Goal: Transaction & Acquisition: Purchase product/service

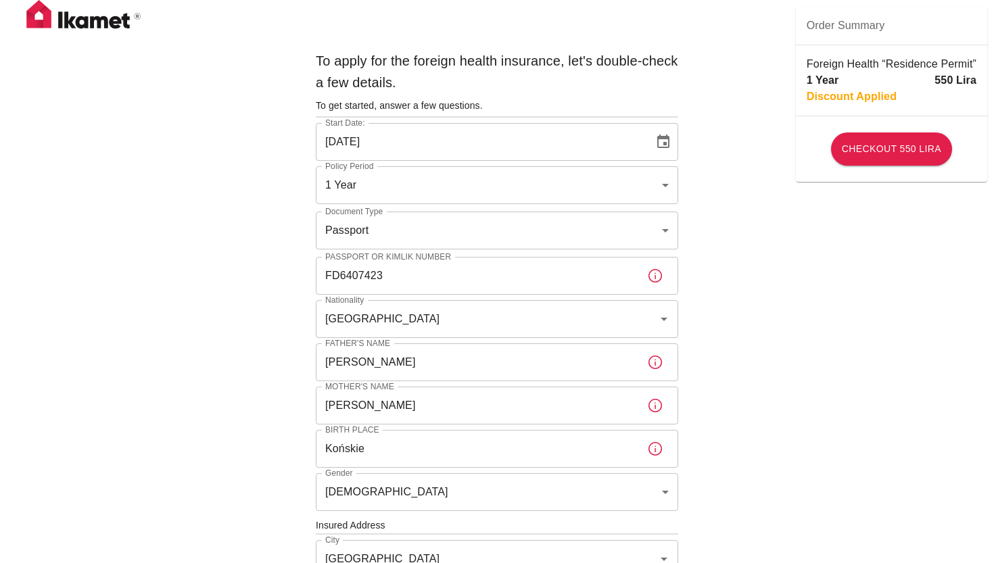
scroll to position [484, 0]
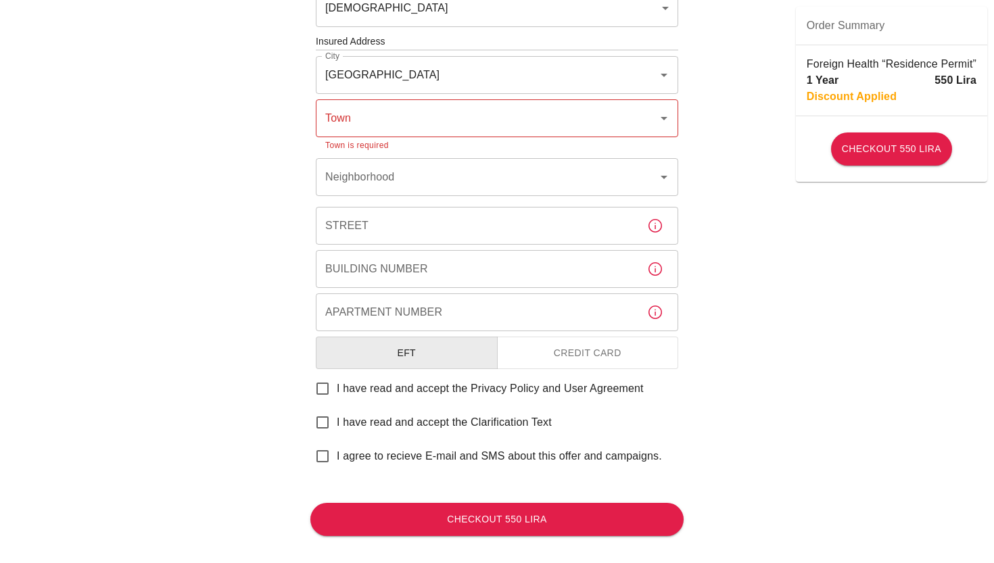
click at [445, 124] on input "Town" at bounding box center [487, 119] width 330 height 26
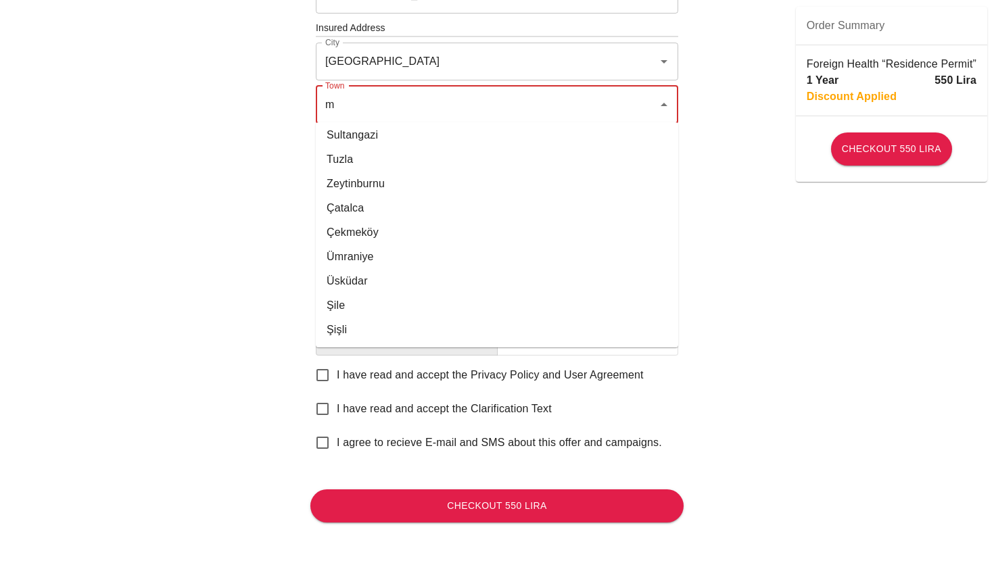
scroll to position [0, 0]
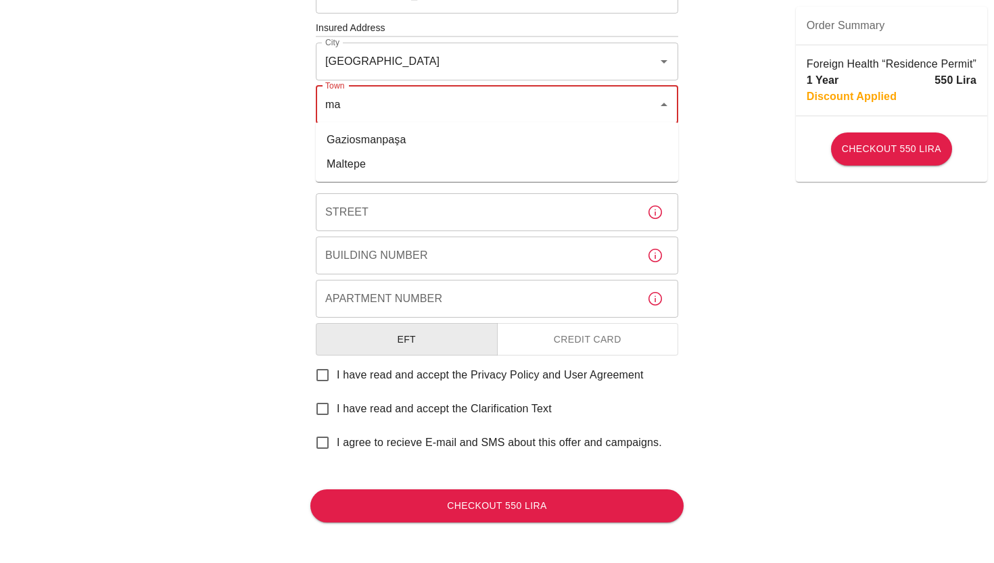
type input "m"
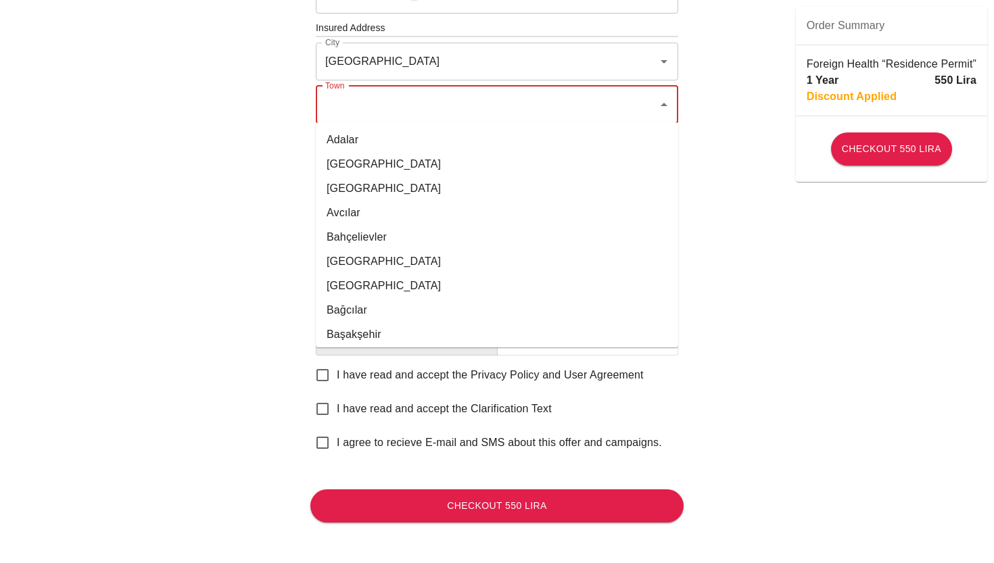
click at [211, 289] on div "To apply for the foreign health insurance, let's double-check a few details. To…" at bounding box center [497, 34] width 994 height 1064
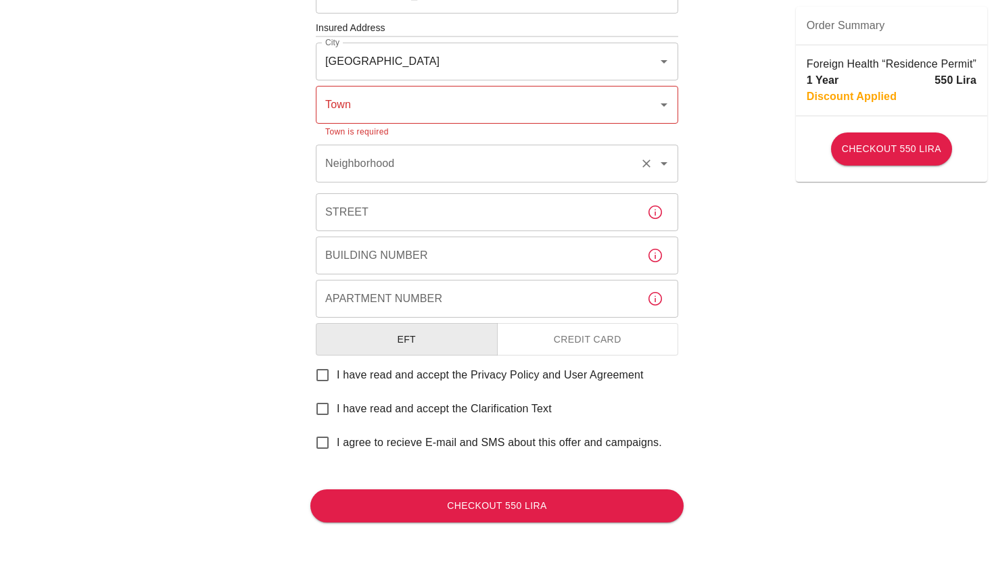
click at [394, 158] on input "Neighborhood" at bounding box center [478, 164] width 312 height 26
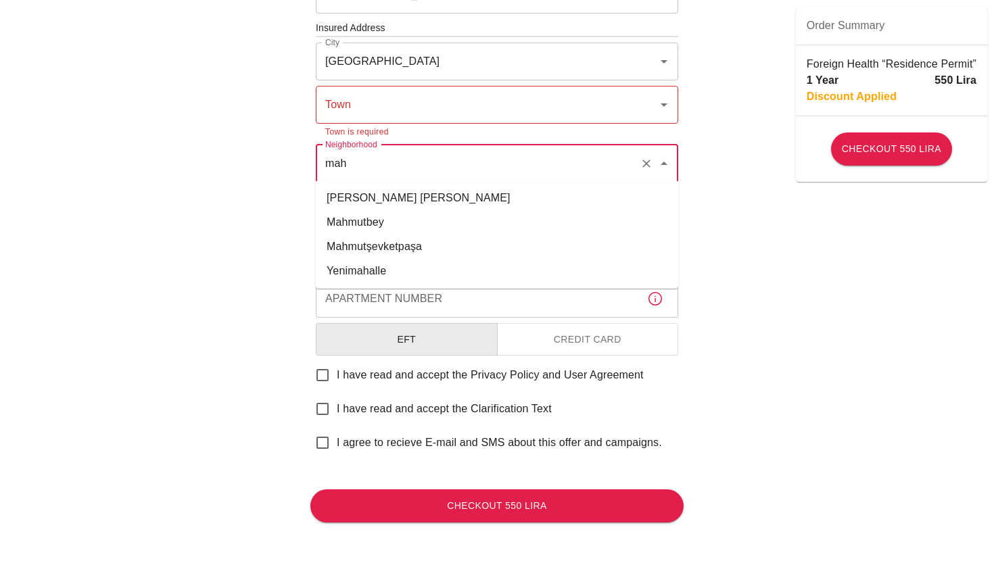
click at [398, 212] on li "Mahmutbey" at bounding box center [497, 222] width 363 height 24
type input "Mahmutbey"
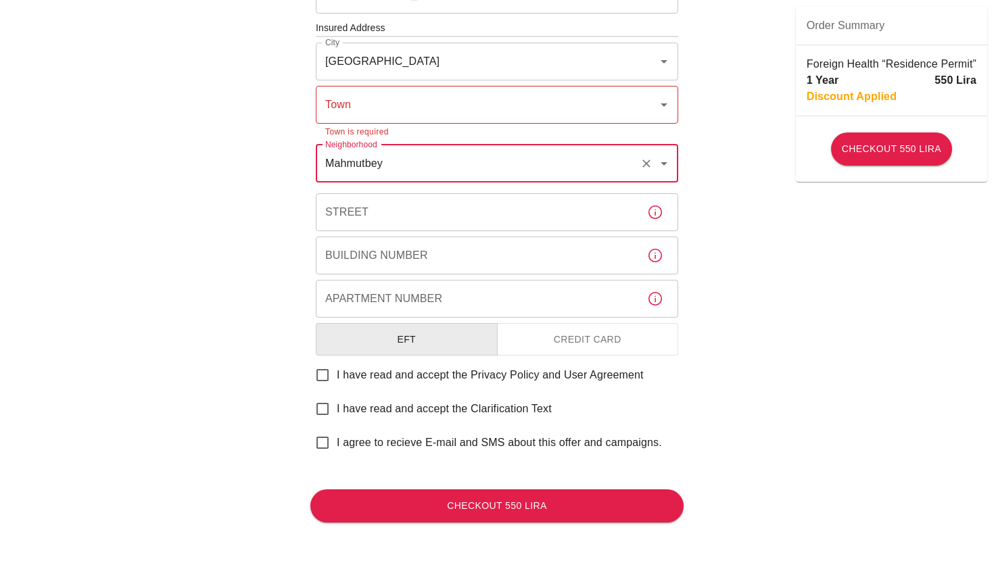
click at [398, 98] on input "Town" at bounding box center [487, 105] width 330 height 26
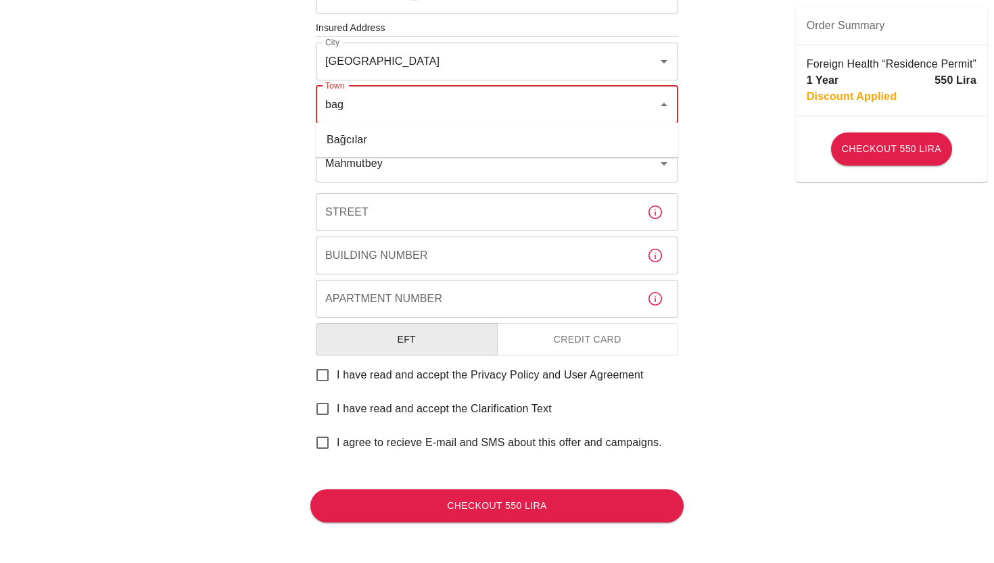
click at [380, 120] on div "bag Town" at bounding box center [497, 105] width 363 height 38
click at [380, 126] on ul "Bağcılar" at bounding box center [497, 139] width 363 height 35
click at [382, 137] on li "Bağcılar" at bounding box center [497, 140] width 363 height 24
type input "Bağcılar"
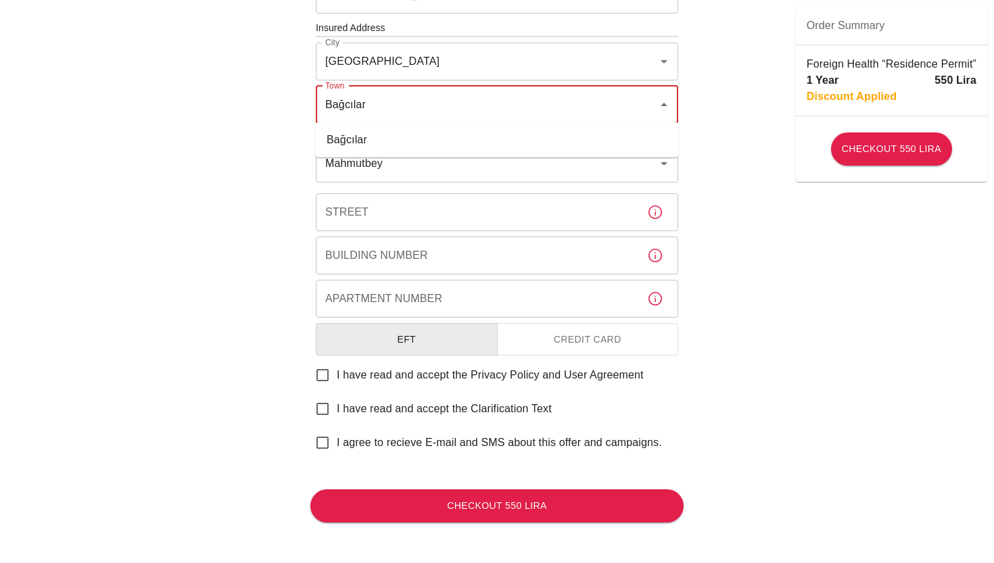
scroll to position [483, 0]
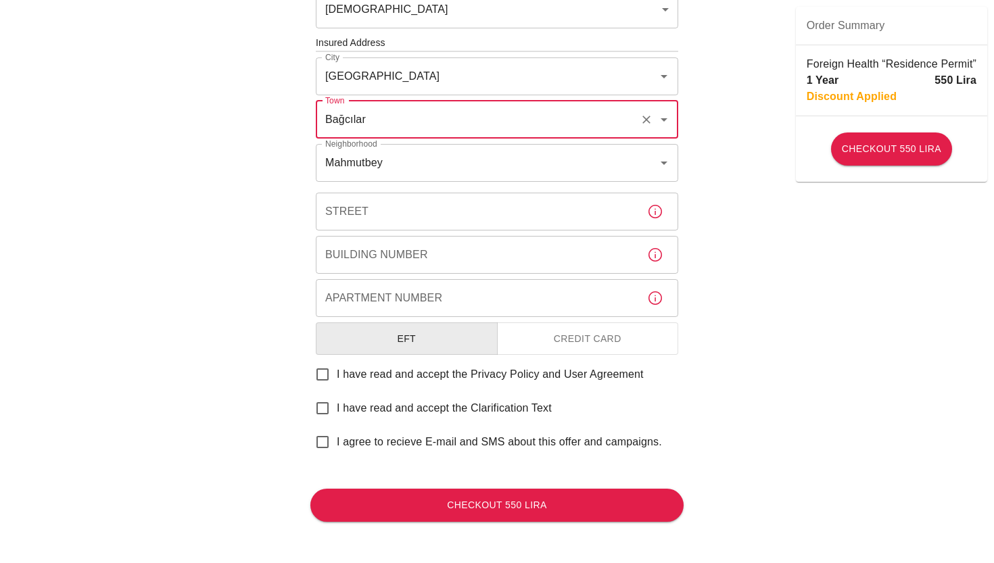
click at [371, 209] on input "Street" at bounding box center [476, 212] width 321 height 38
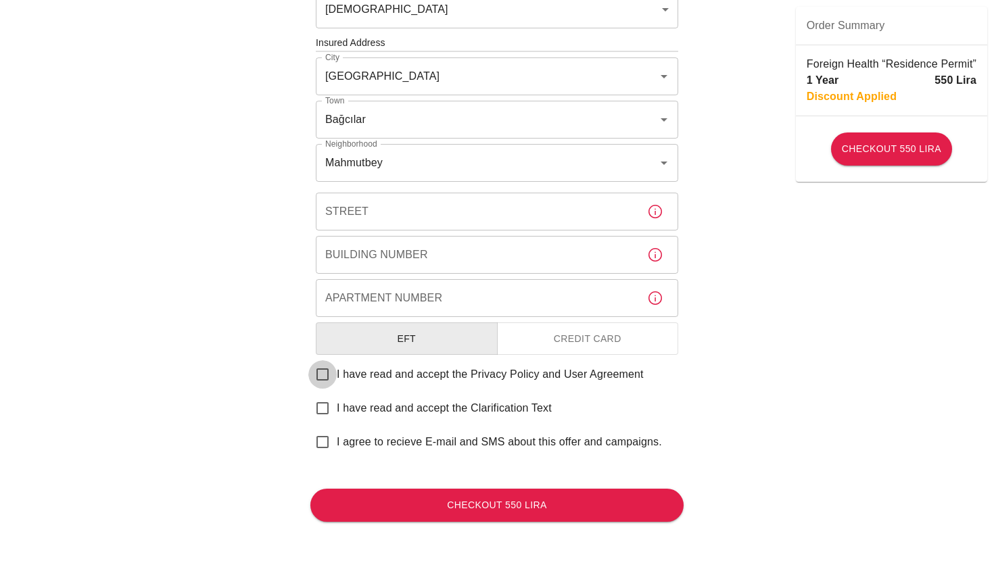
click at [314, 373] on input "I have read and accept the Privacy Policy and User Agreement" at bounding box center [322, 374] width 28 height 28
checkbox input "true"
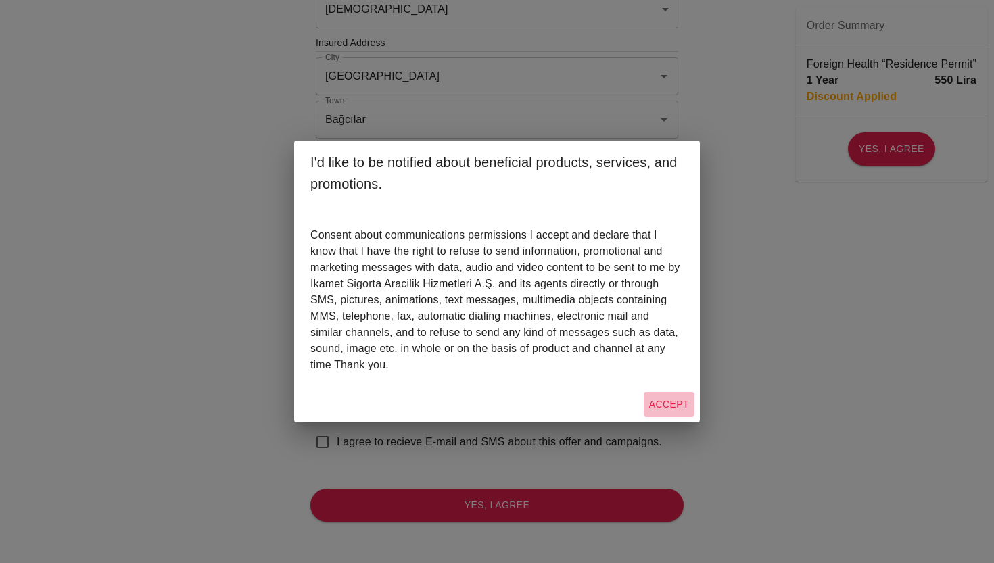
click at [656, 408] on button "Accept" at bounding box center [669, 404] width 51 height 25
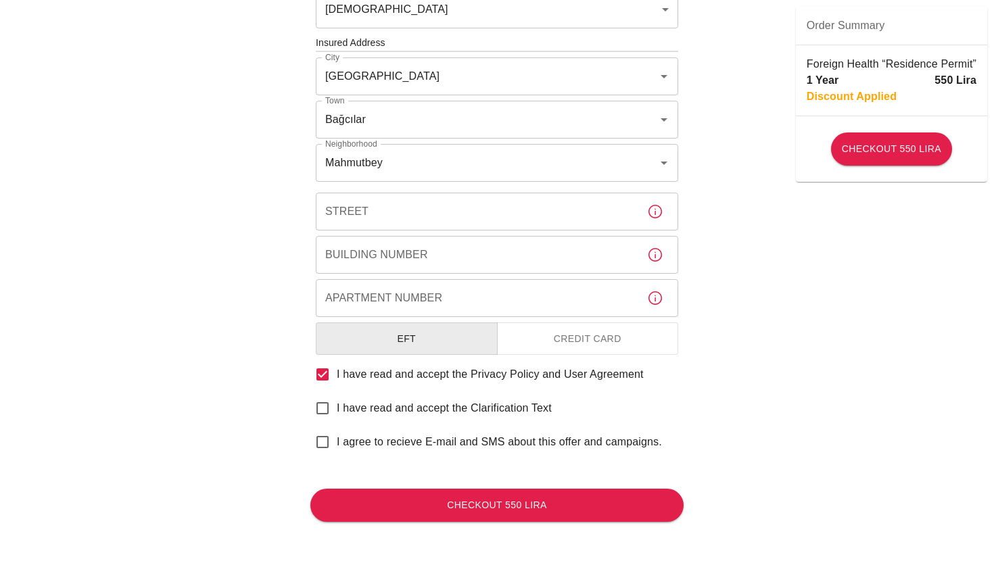
click at [425, 208] on input "Street" at bounding box center [476, 212] width 321 height 38
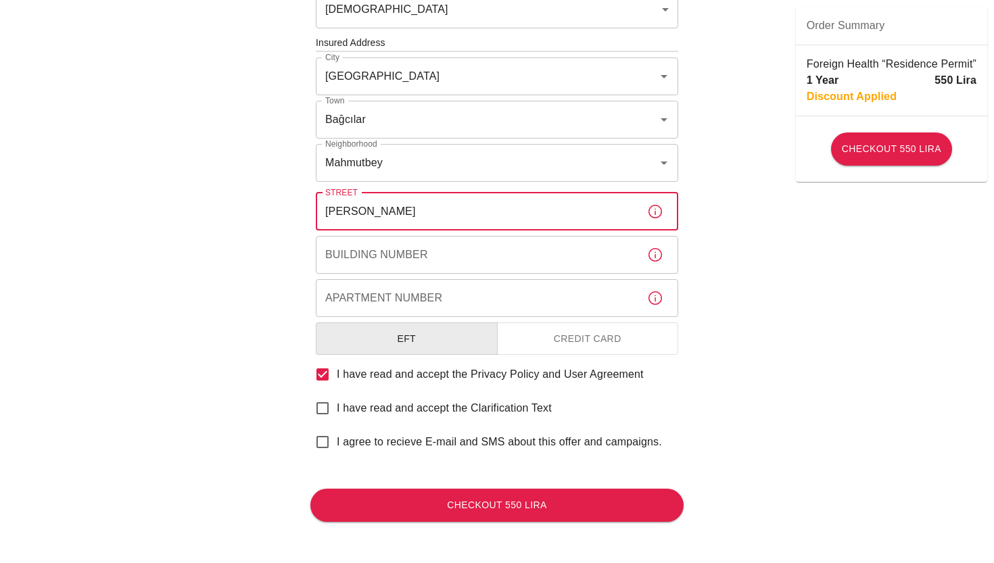
type input "Peyami Safa"
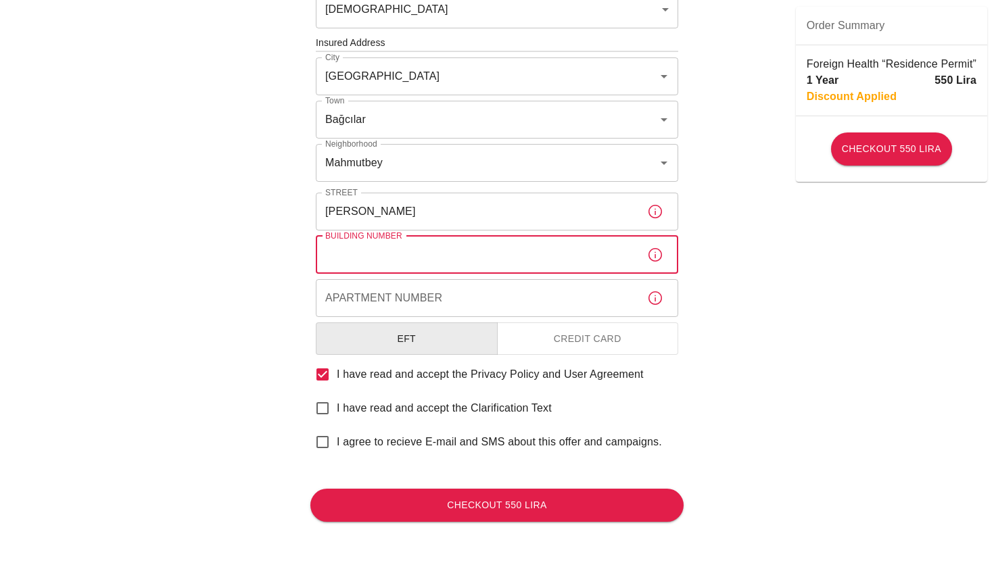
click at [378, 247] on input "Building Number" at bounding box center [476, 255] width 321 height 38
type input "27"
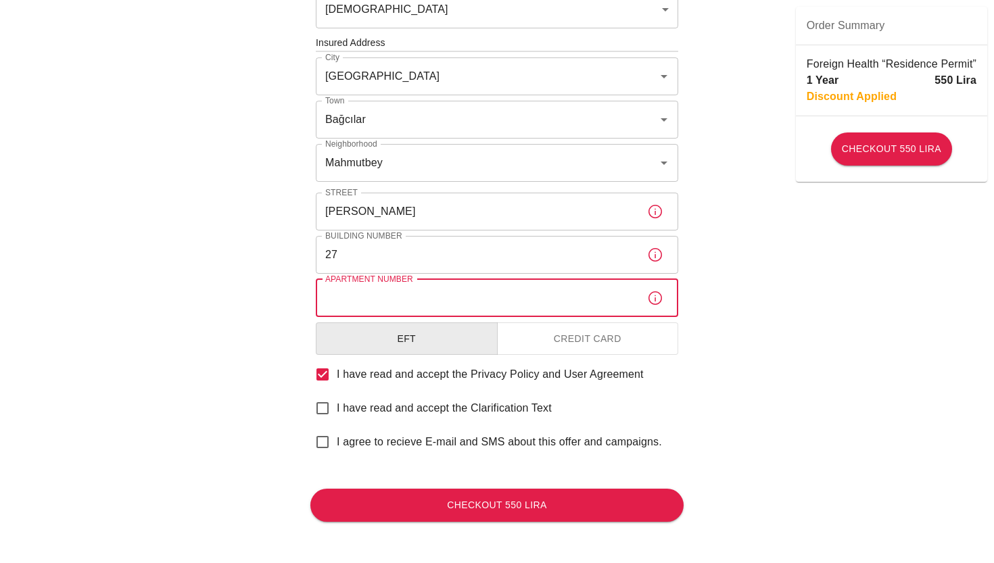
click at [381, 285] on div "Apartment Number Apartment Number" at bounding box center [497, 298] width 363 height 38
type input "1104"
click at [569, 347] on button "Credit Card" at bounding box center [588, 339] width 182 height 33
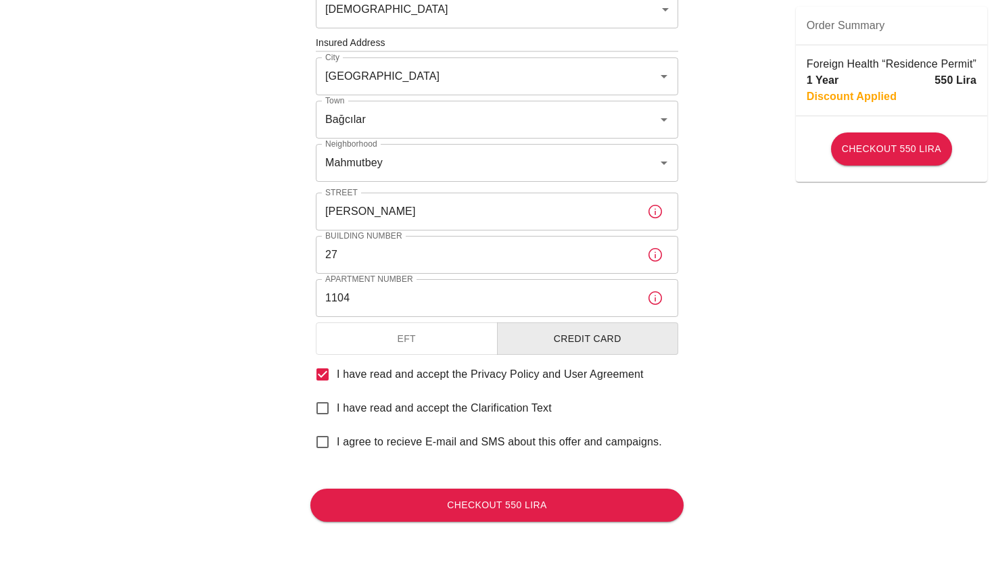
click at [316, 406] on input "I have read and accept the Clarification Text" at bounding box center [322, 408] width 28 height 28
checkbox input "true"
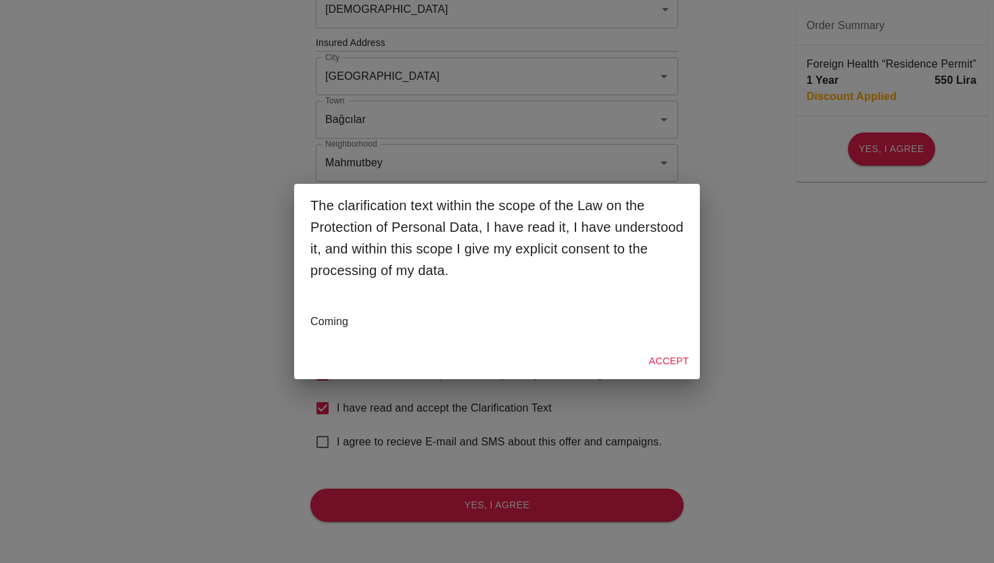
click at [670, 360] on button "Accept" at bounding box center [669, 361] width 51 height 25
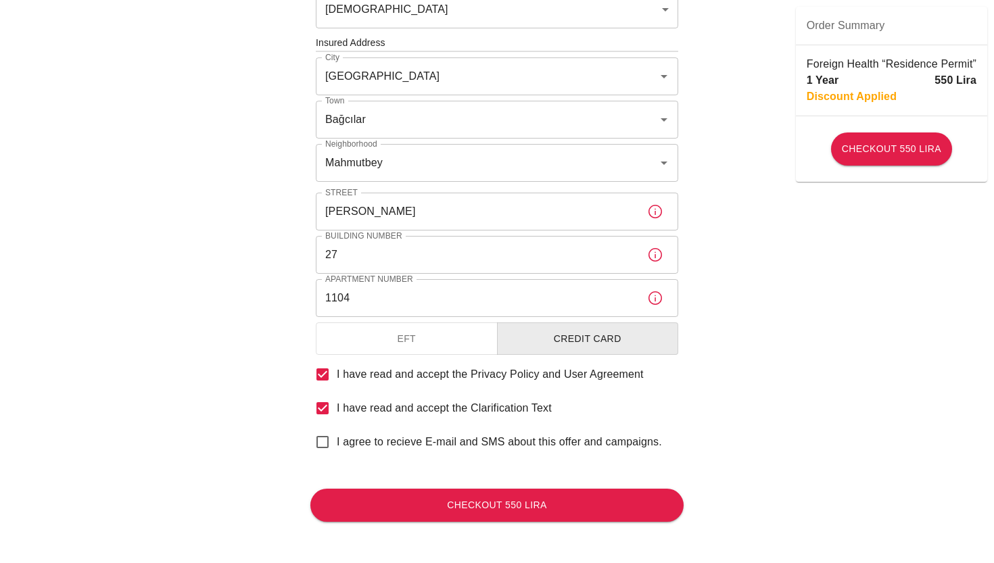
click at [321, 442] on input "I agree to recieve E-mail and SMS about this offer and campaigns." at bounding box center [322, 442] width 28 height 28
checkbox input "true"
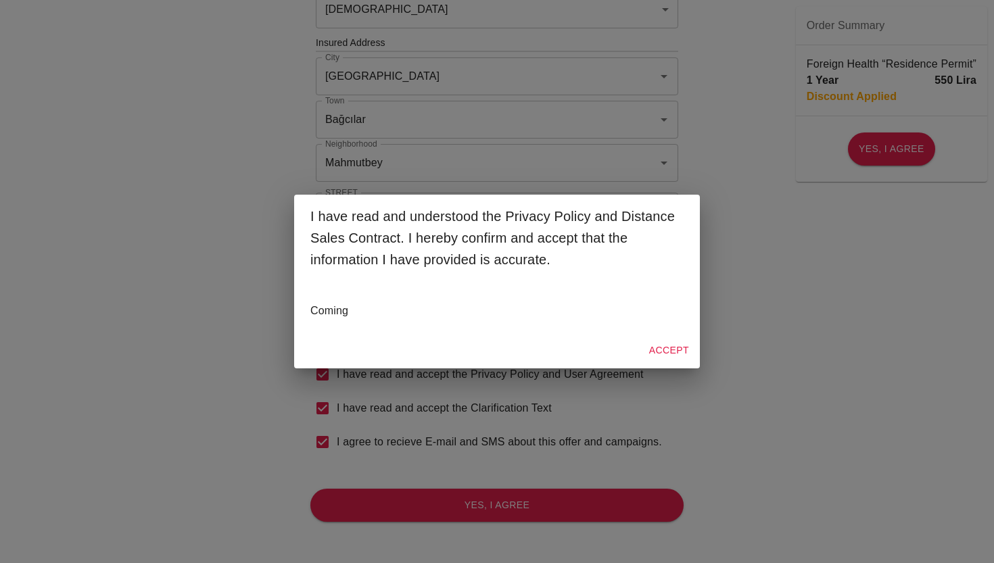
click at [666, 354] on button "Accept" at bounding box center [669, 350] width 51 height 25
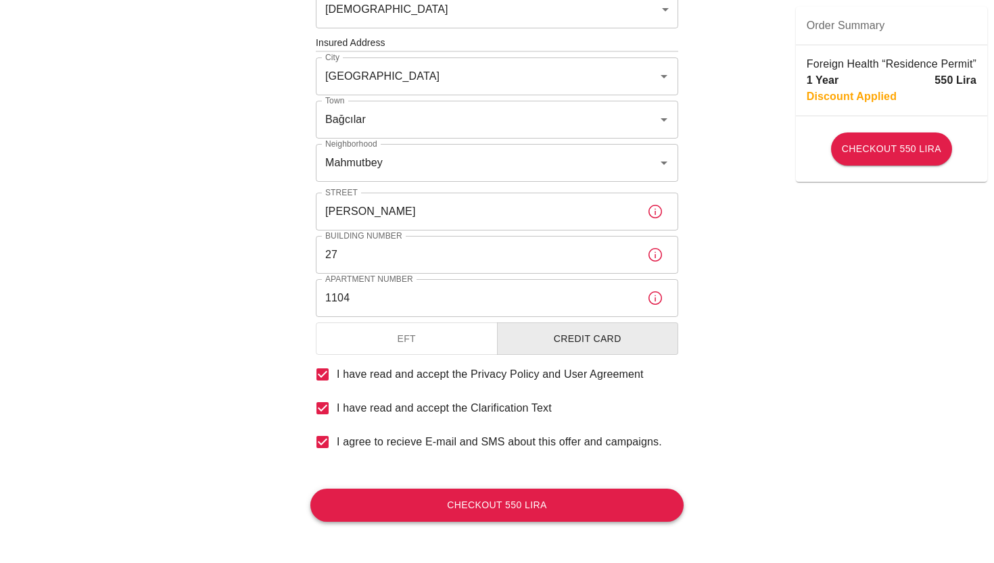
click at [578, 493] on button "Checkout 550 Lira" at bounding box center [496, 505] width 373 height 33
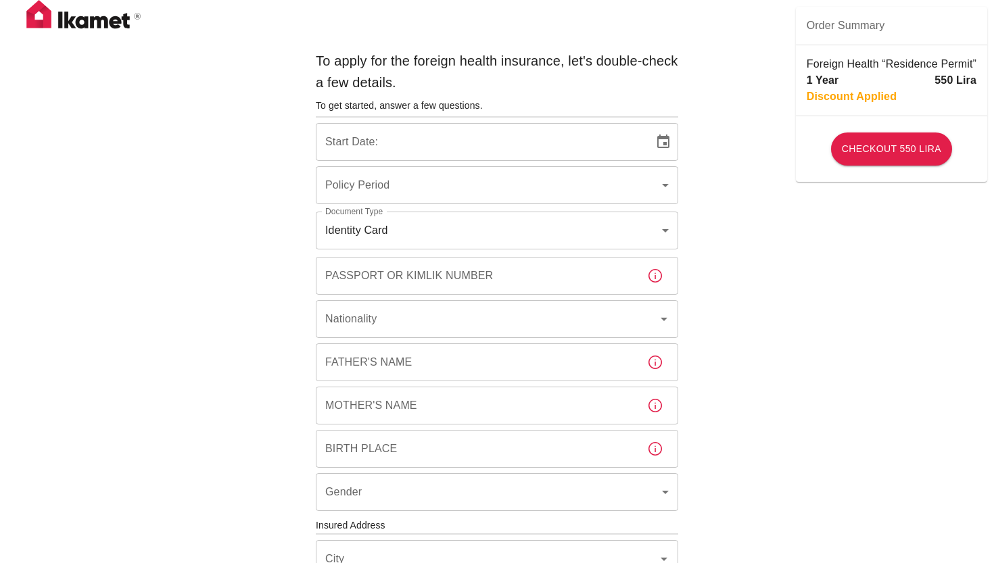
type input "b7343ef8-d55e-4554-96a8-76e30347e985"
type input "[DATE]"
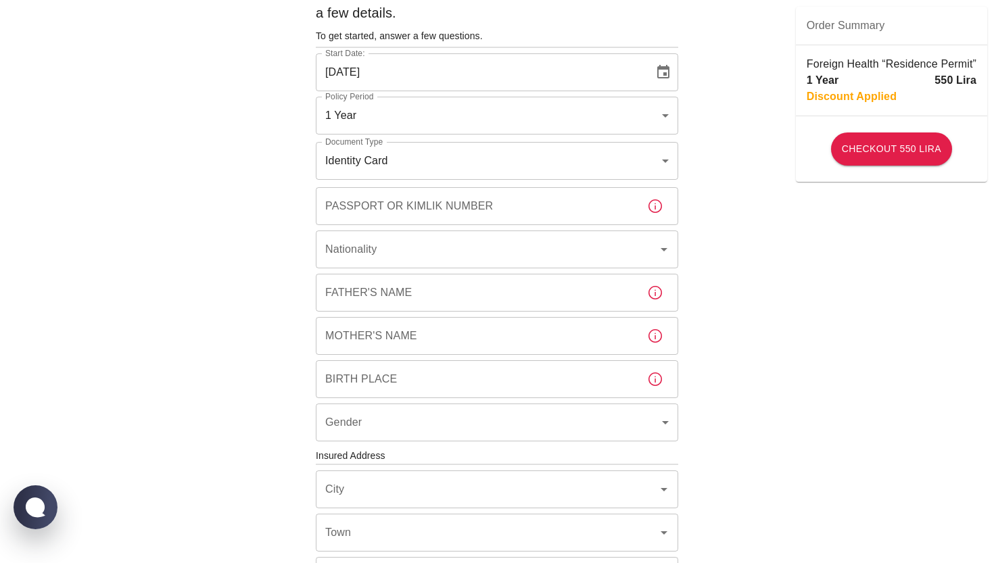
scroll to position [78, 0]
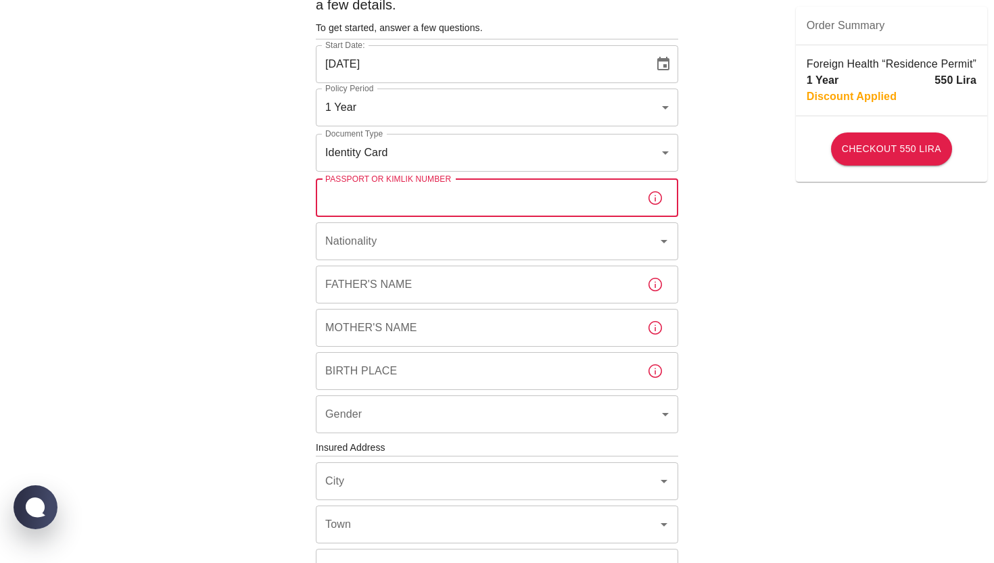
click at [372, 196] on input "Passport or Kimlik Number" at bounding box center [476, 198] width 321 height 38
click at [394, 158] on body "To apply for the foreign health insurance, let's double-check a few details. To…" at bounding box center [497, 446] width 994 height 1048
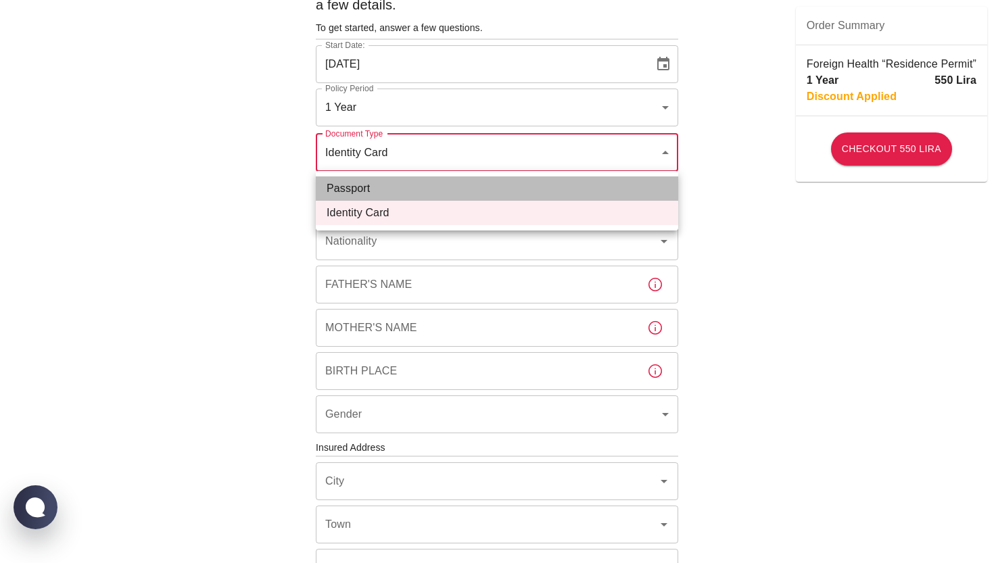
click at [391, 197] on li "Passport" at bounding box center [497, 189] width 363 height 24
type input "passport"
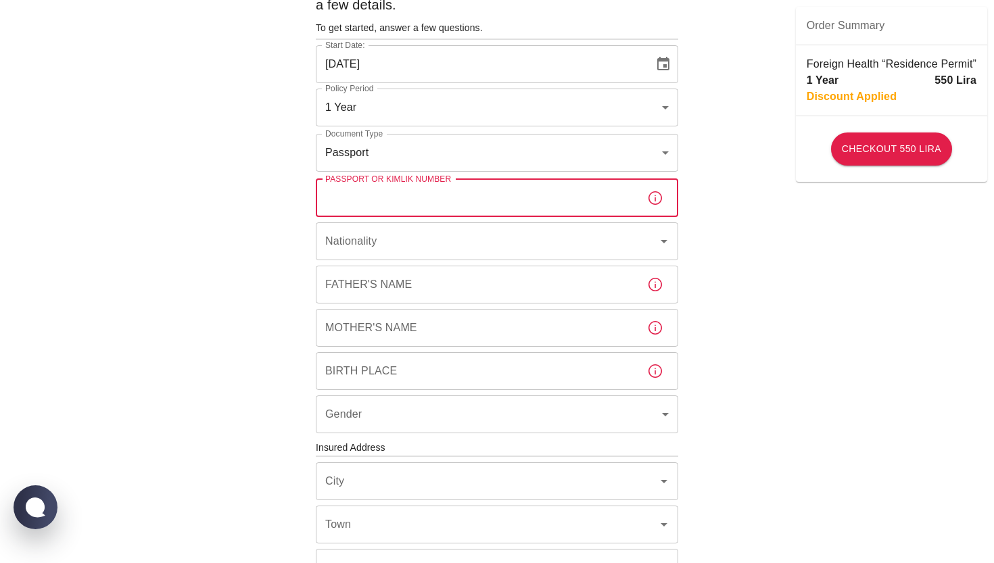
click at [380, 195] on input "Passport or Kimlik Number" at bounding box center [476, 198] width 321 height 38
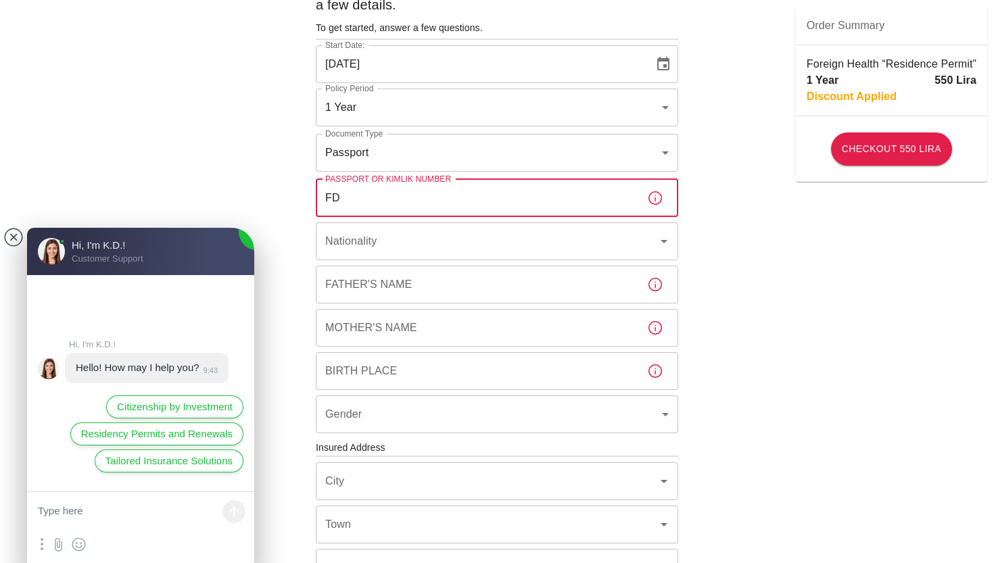
scroll to position [0, 0]
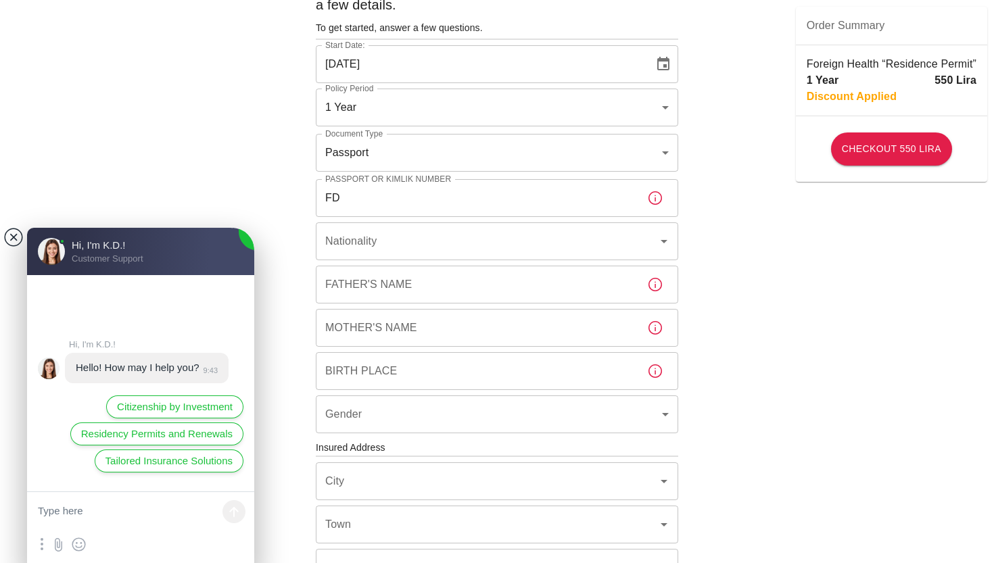
click at [14, 239] on jdiv at bounding box center [13, 237] width 19 height 19
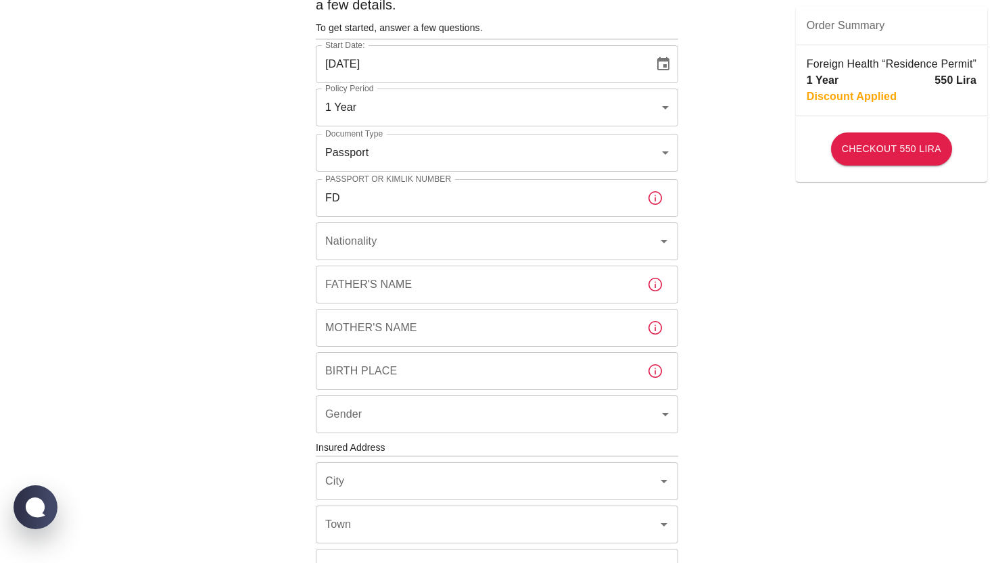
click at [349, 195] on input "FD" at bounding box center [476, 198] width 321 height 38
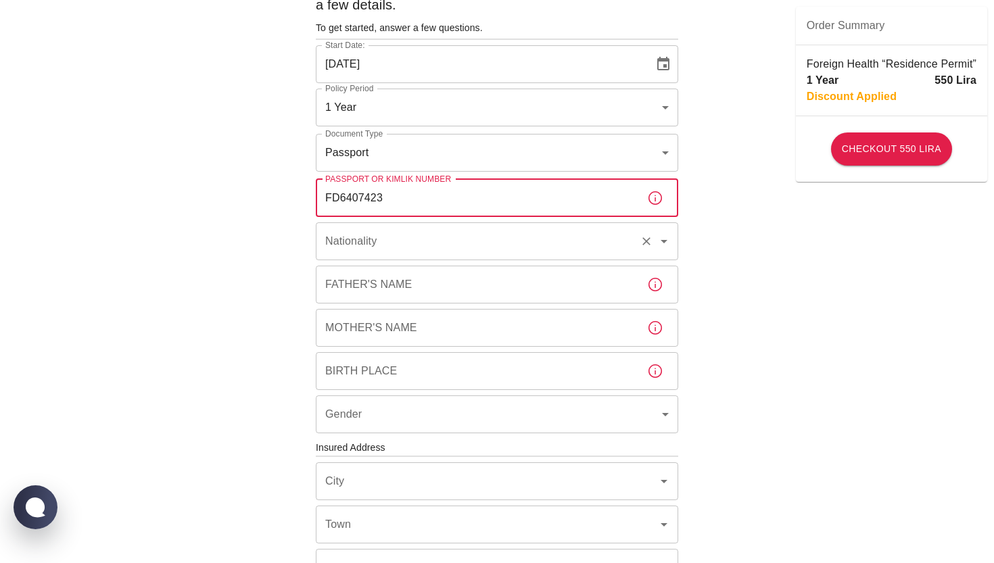
click at [350, 258] on div "Nationality" at bounding box center [497, 242] width 363 height 38
type input "FD6407423"
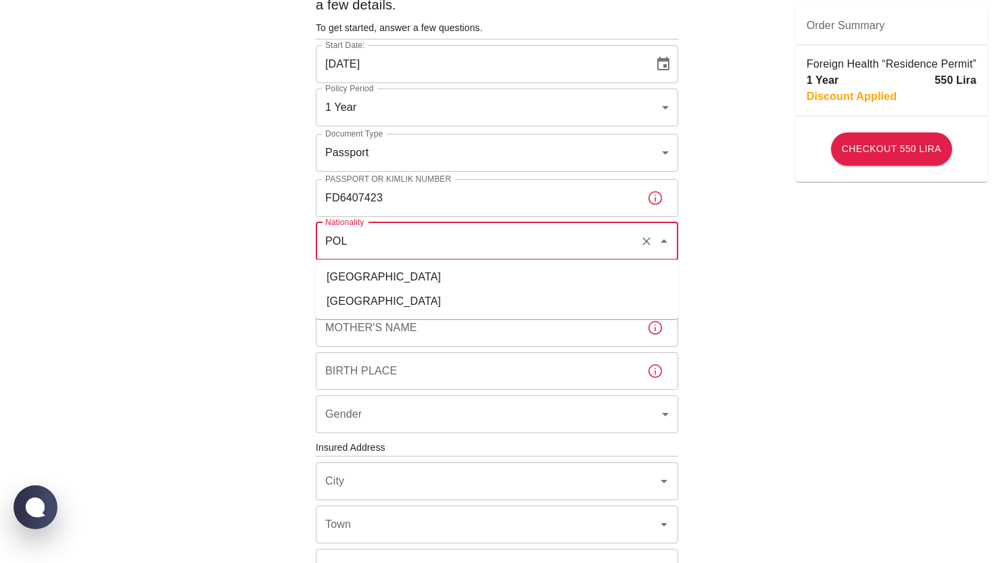
click at [344, 305] on li "Poland" at bounding box center [497, 301] width 363 height 24
type input "Poland"
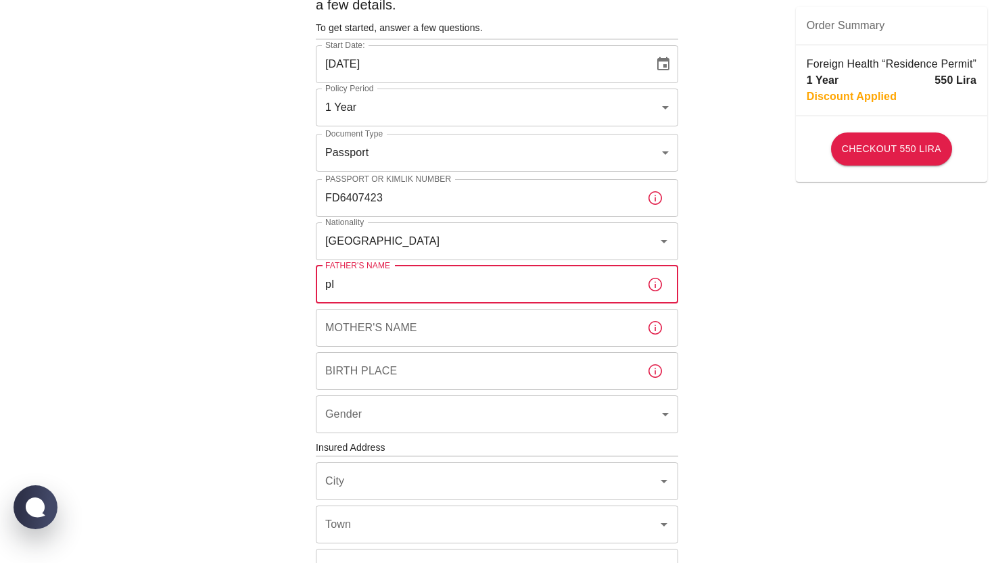
type input "p"
type input "Piotr"
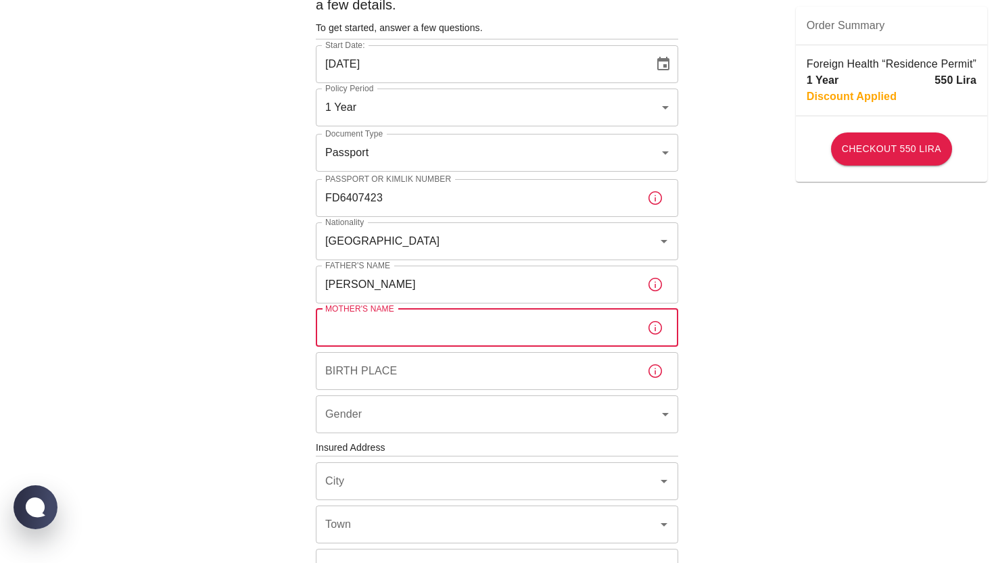
type input "F"
type input "Jolanta"
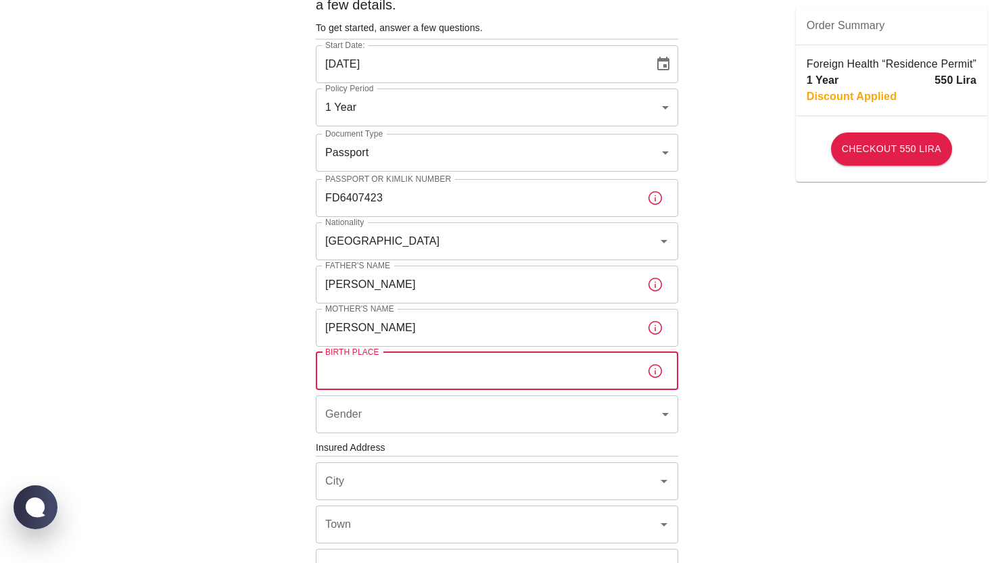
click at [438, 369] on input "Birth Place" at bounding box center [476, 371] width 321 height 38
type input "Końskie"
click at [398, 291] on input "Piotr" at bounding box center [476, 285] width 321 height 38
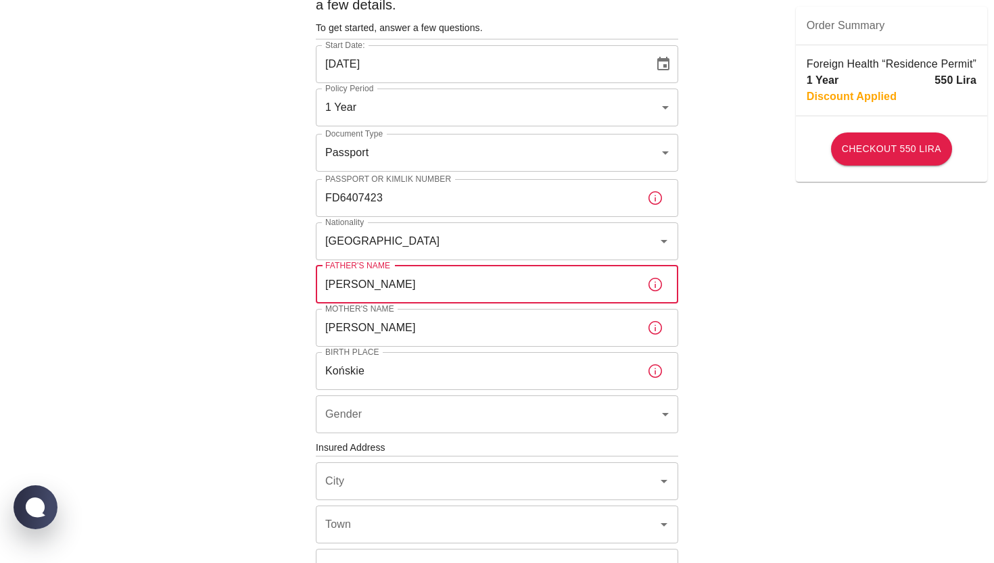
type input "Piotr Mosiołek"
click at [434, 324] on input "Jolanta" at bounding box center [476, 328] width 321 height 38
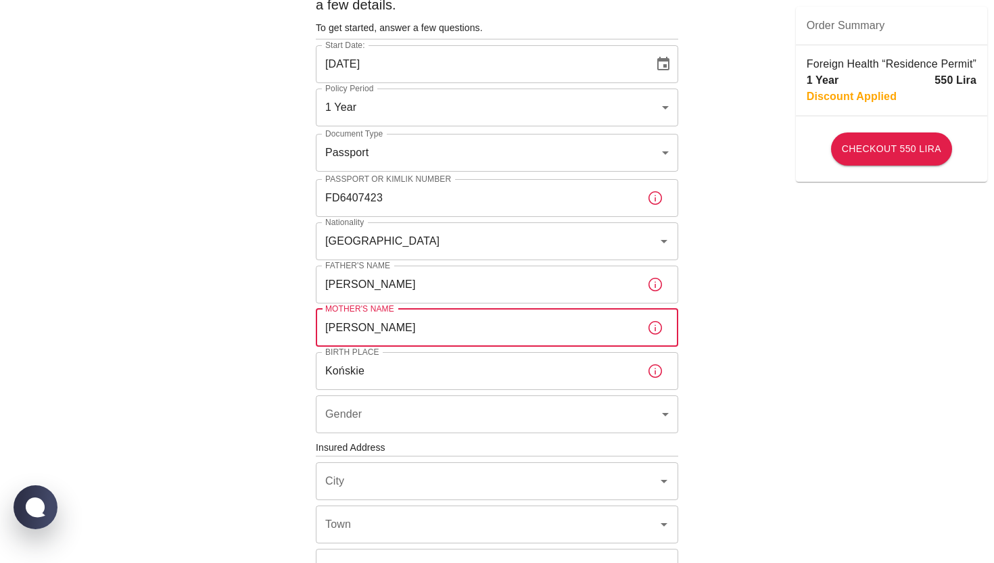
type input "Jolanta Grzybowska"
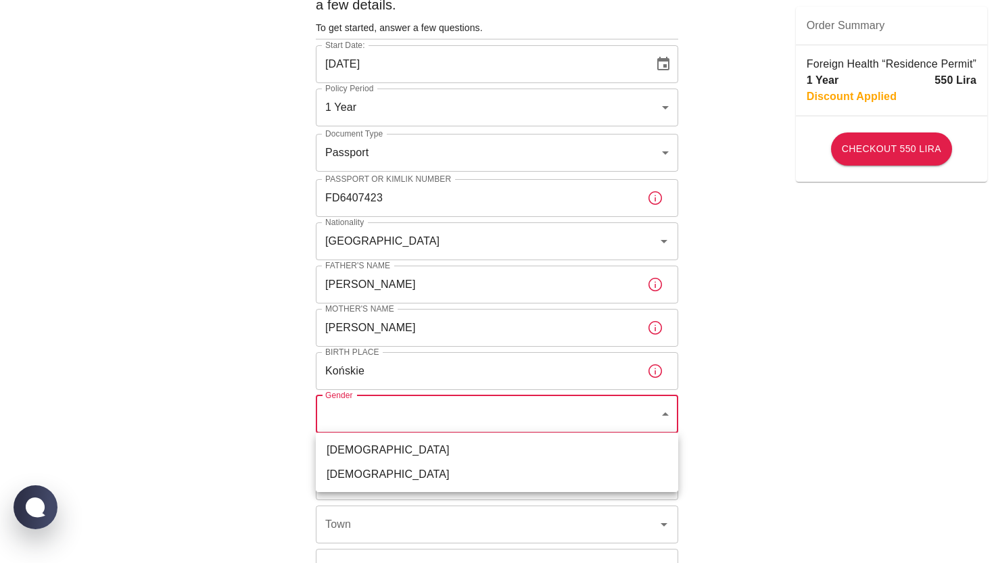
click at [434, 411] on body "To apply for the foreign health insurance, let's double-check a few details. To…" at bounding box center [497, 446] width 994 height 1048
click at [392, 456] on li "Male" at bounding box center [497, 450] width 363 height 24
type input "male"
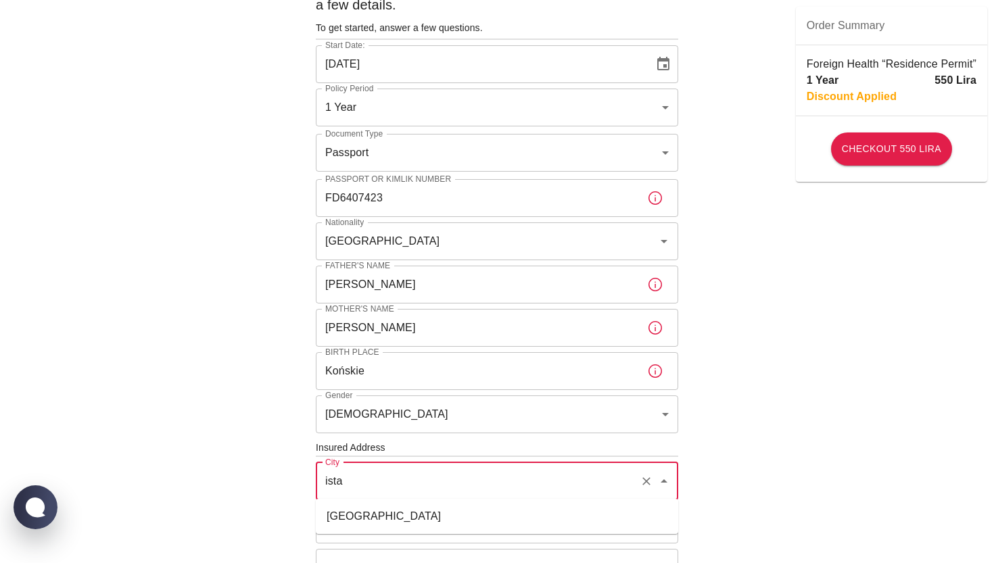
click at [336, 510] on li "İstanbul" at bounding box center [497, 517] width 363 height 24
type input "İstanbul"
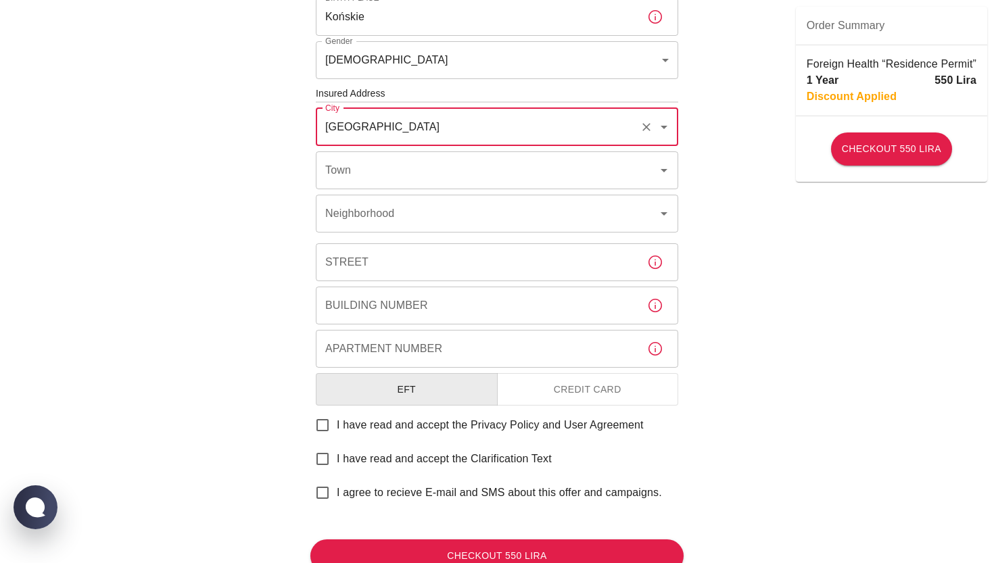
scroll to position [440, 0]
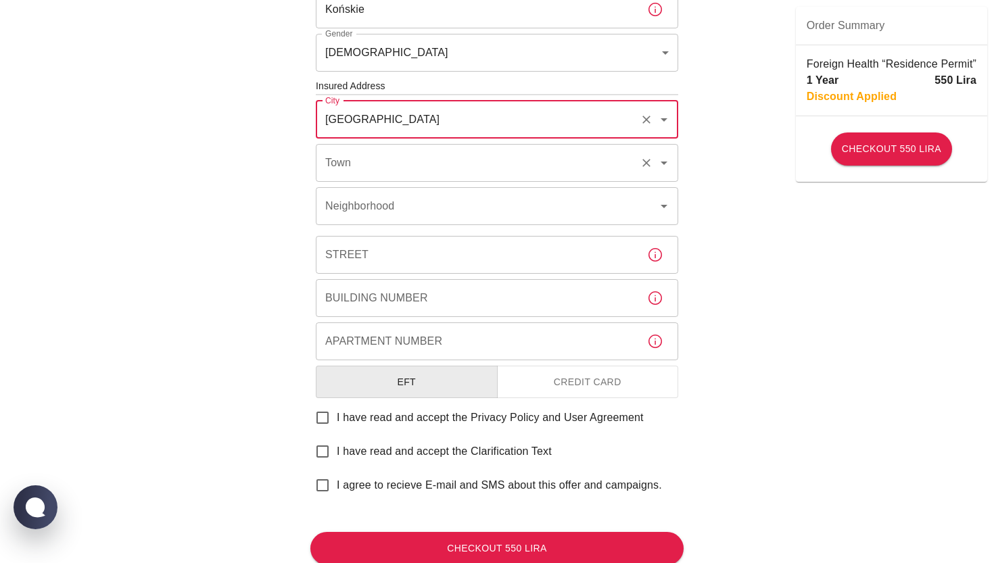
click at [409, 164] on input "Town" at bounding box center [478, 163] width 312 height 26
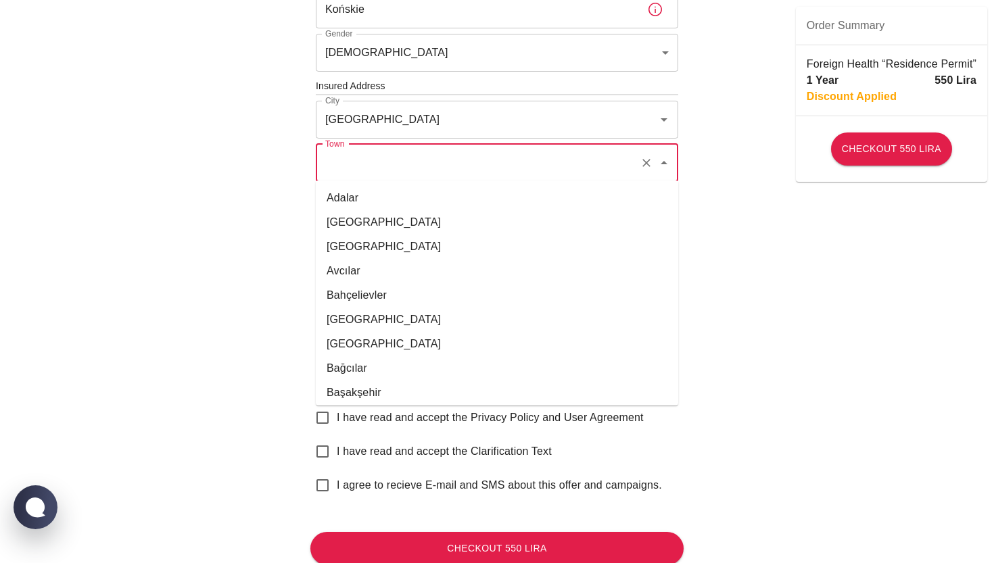
click at [365, 373] on li "Bağcılar" at bounding box center [497, 368] width 363 height 24
type input "Bağcılar"
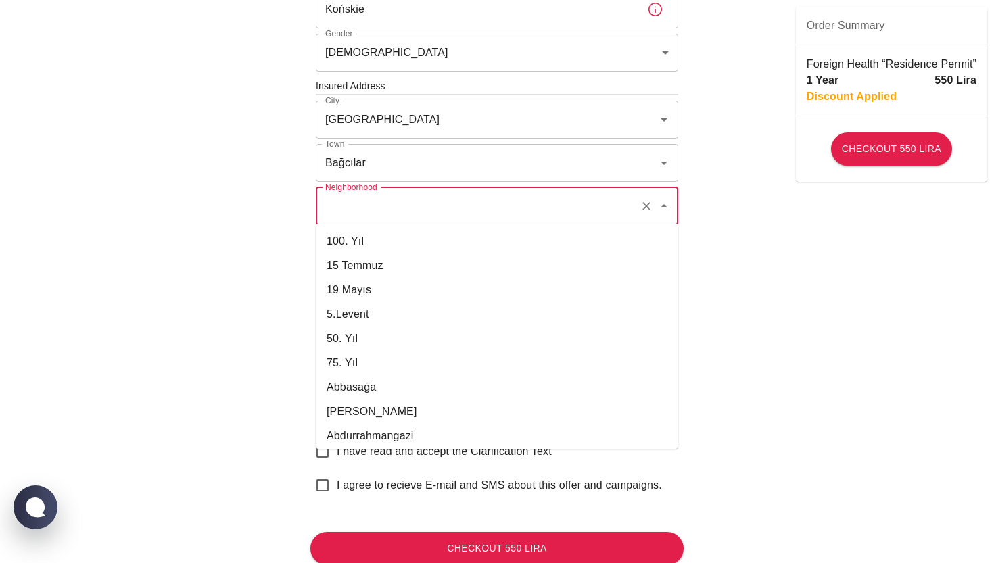
click at [377, 208] on input "Neighborhood" at bounding box center [478, 206] width 312 height 26
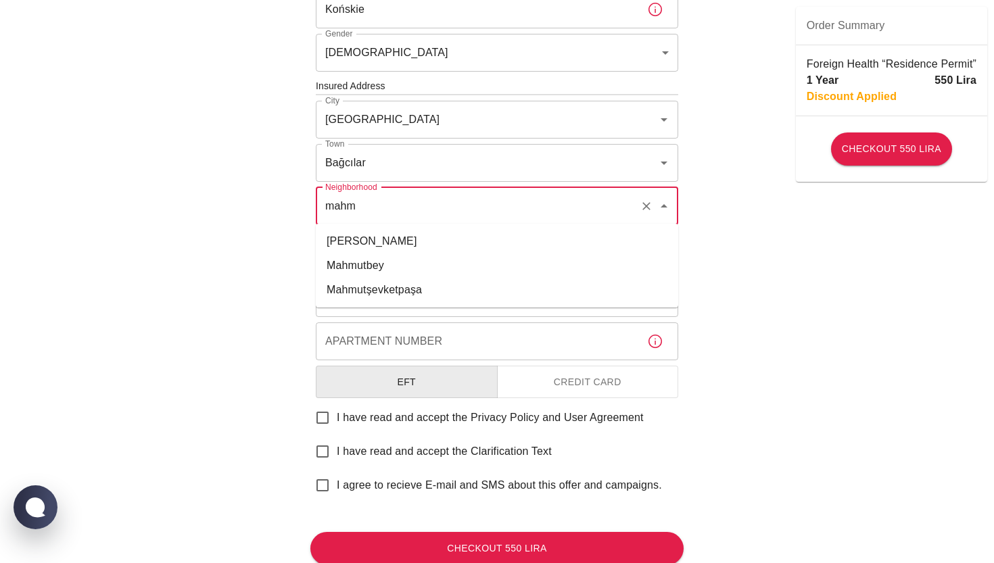
click at [381, 257] on li "Mahmutbey" at bounding box center [497, 266] width 363 height 24
type input "Mahmutbey"
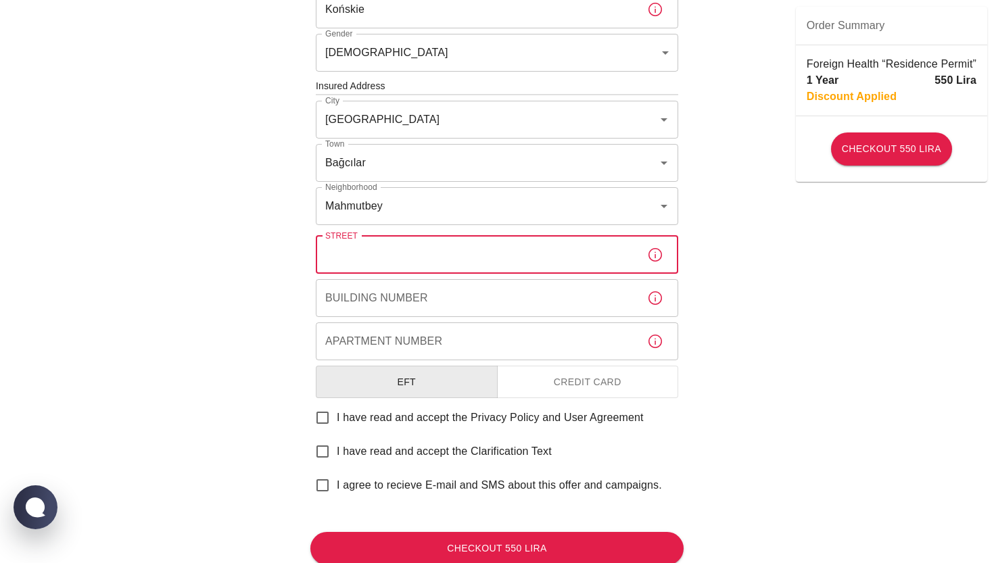
type input "M"
type input "Peyami Safa"
click at [362, 302] on input "Building Number" at bounding box center [476, 298] width 321 height 38
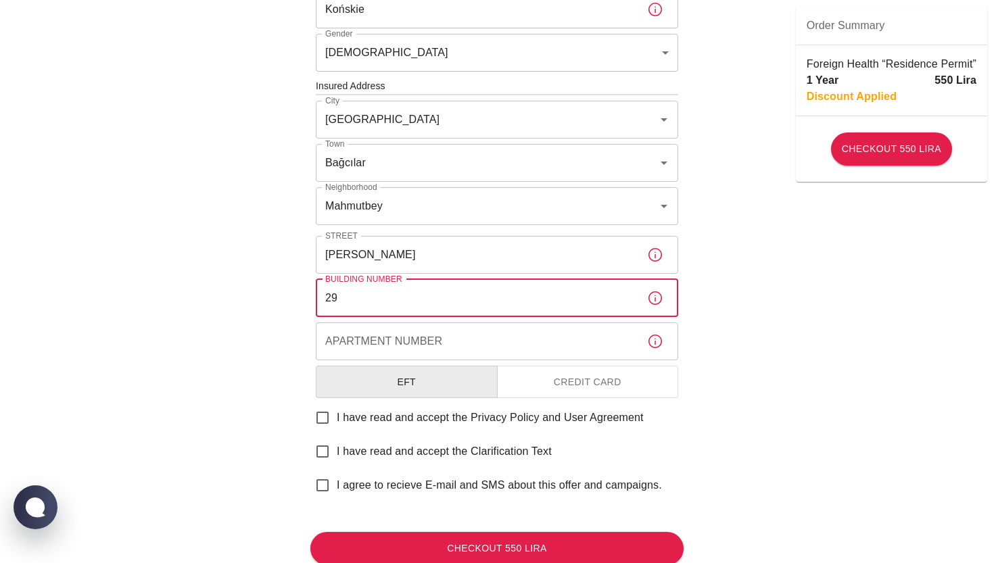
type input "29"
click at [368, 331] on div "Apartment Number Apartment Number" at bounding box center [497, 342] width 363 height 38
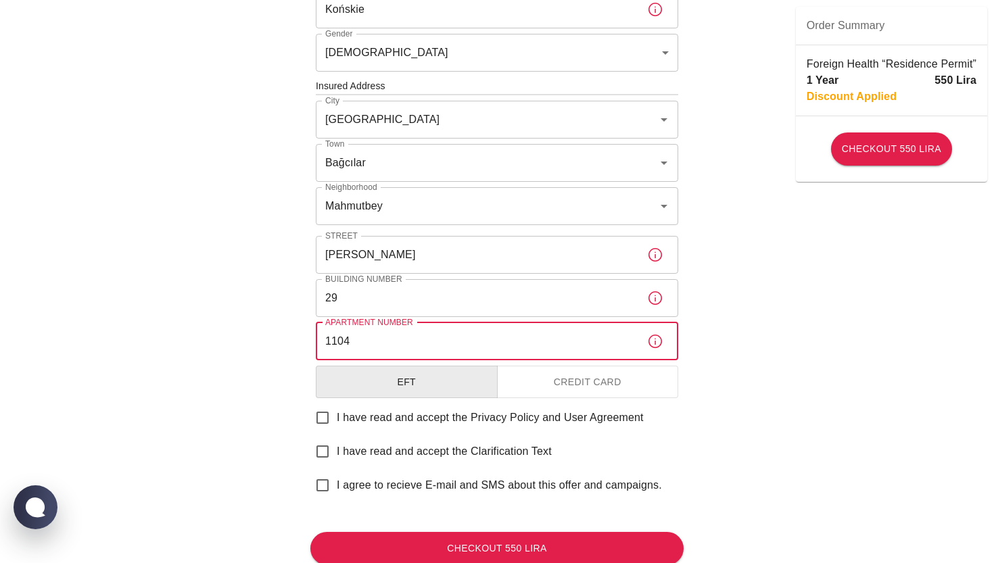
type input "1104"
click at [328, 417] on input "I have read and accept the Privacy Policy and User Agreement" at bounding box center [322, 418] width 28 height 28
checkbox input "true"
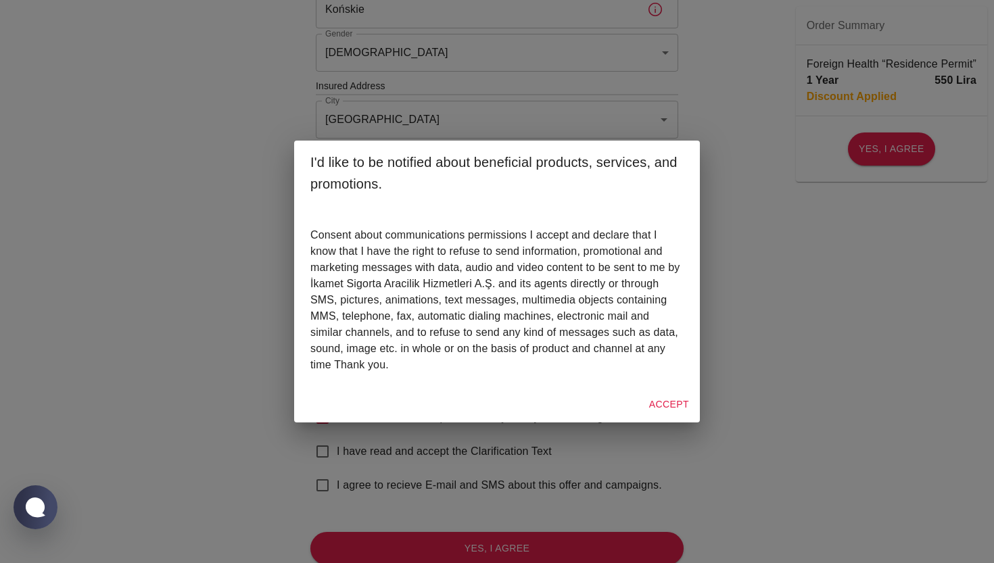
click at [677, 409] on button "Accept" at bounding box center [669, 404] width 51 height 25
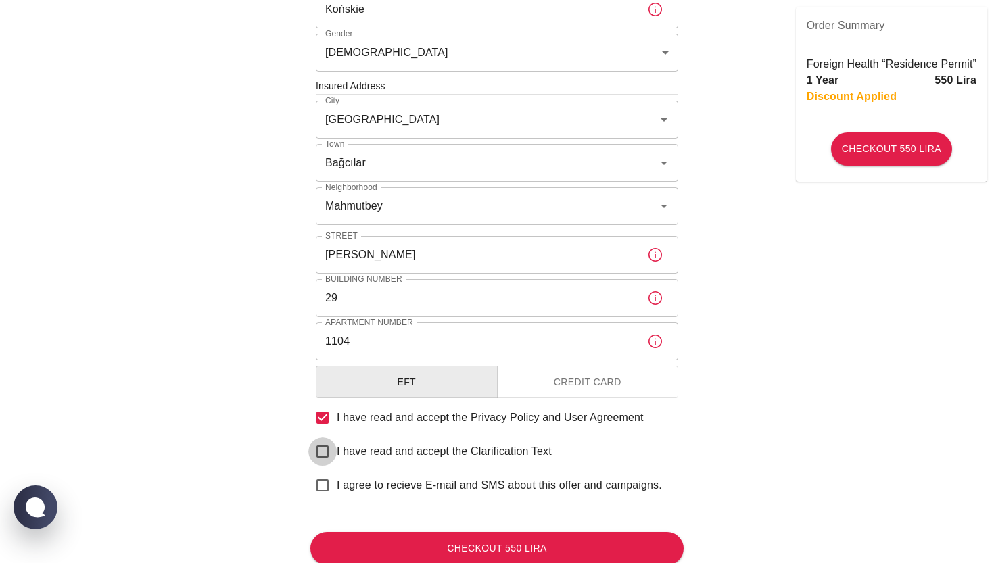
click at [315, 452] on input "I have read and accept the Clarification Text" at bounding box center [322, 452] width 28 height 28
checkbox input "true"
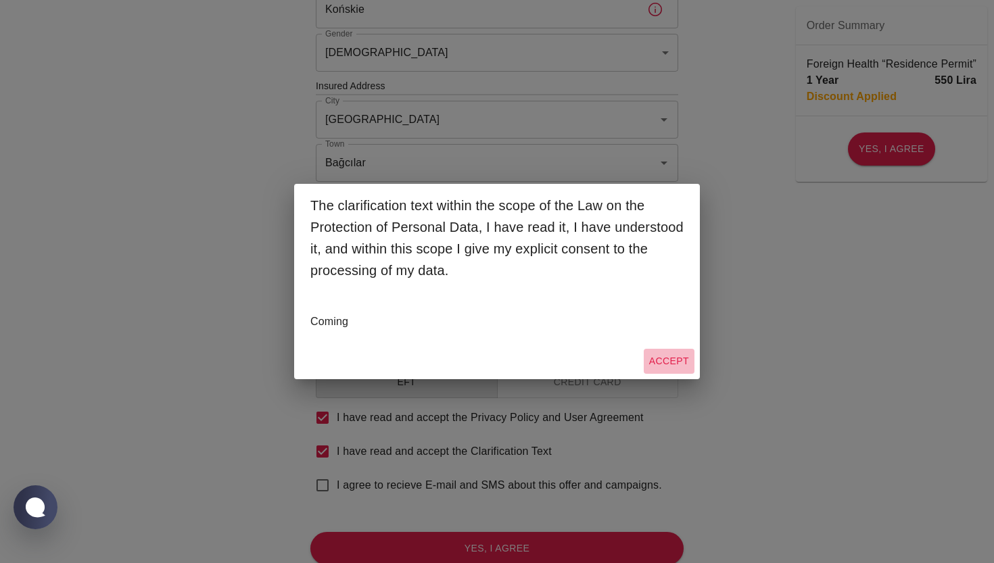
click at [680, 360] on button "Accept" at bounding box center [669, 361] width 51 height 25
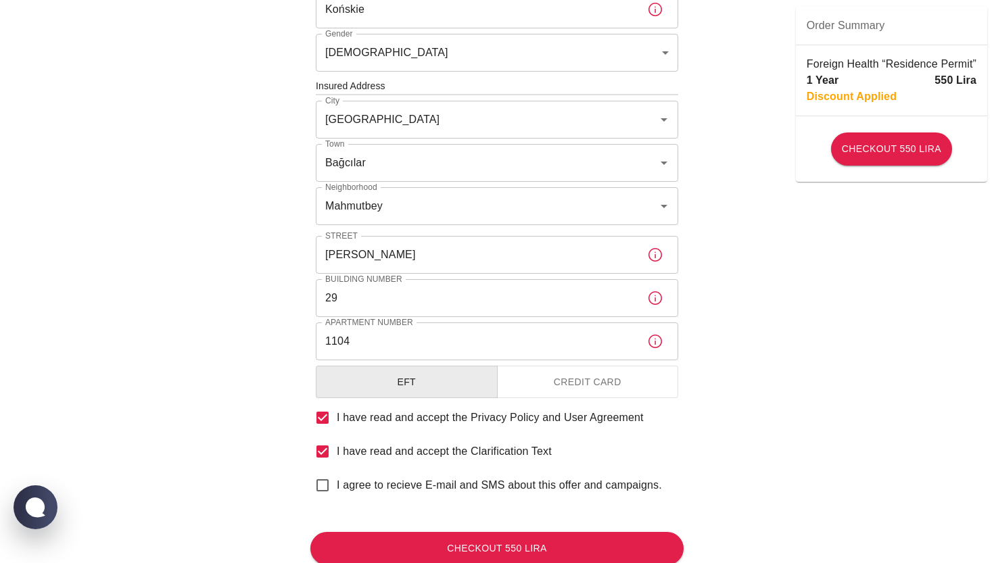
click at [321, 486] on input "I agree to recieve E-mail and SMS about this offer and campaigns." at bounding box center [322, 485] width 28 height 28
checkbox input "true"
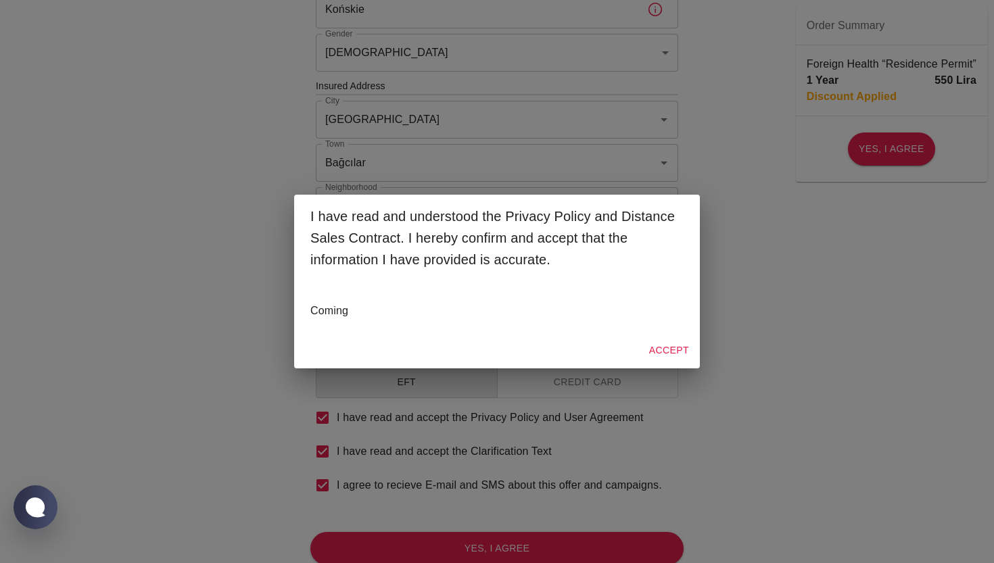
click at [686, 346] on button "Accept" at bounding box center [669, 350] width 51 height 25
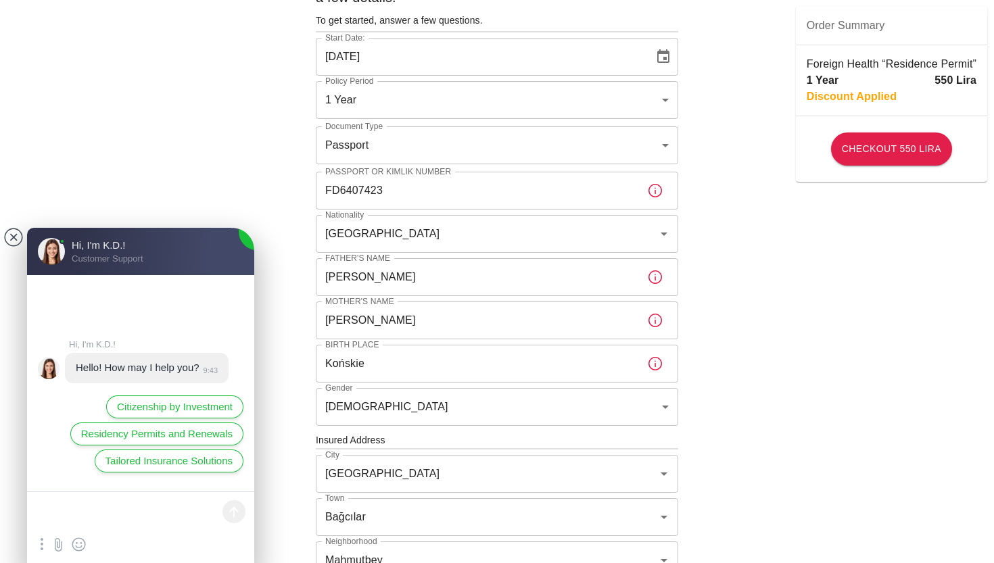
scroll to position [100, 0]
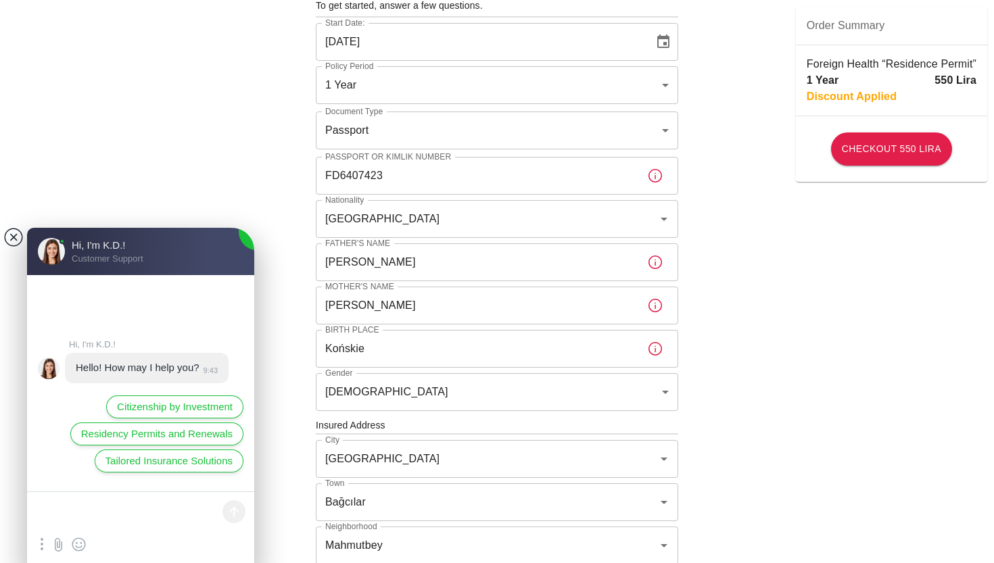
click at [18, 238] on jdiv at bounding box center [13, 237] width 19 height 19
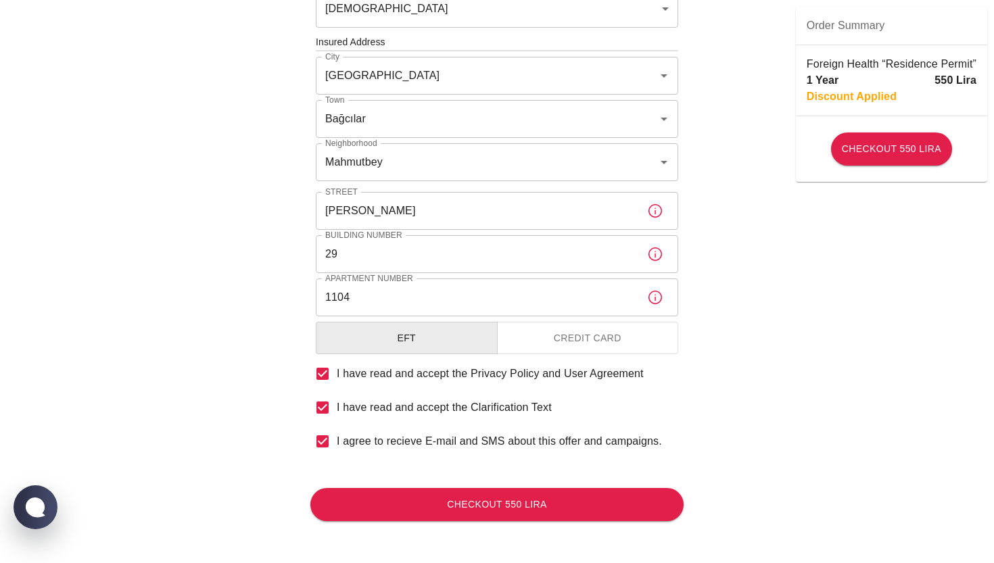
scroll to position [483, 0]
click at [445, 511] on button "Checkout 550 Lira" at bounding box center [496, 505] width 373 height 33
click at [576, 336] on button "Credit Card" at bounding box center [588, 339] width 182 height 33
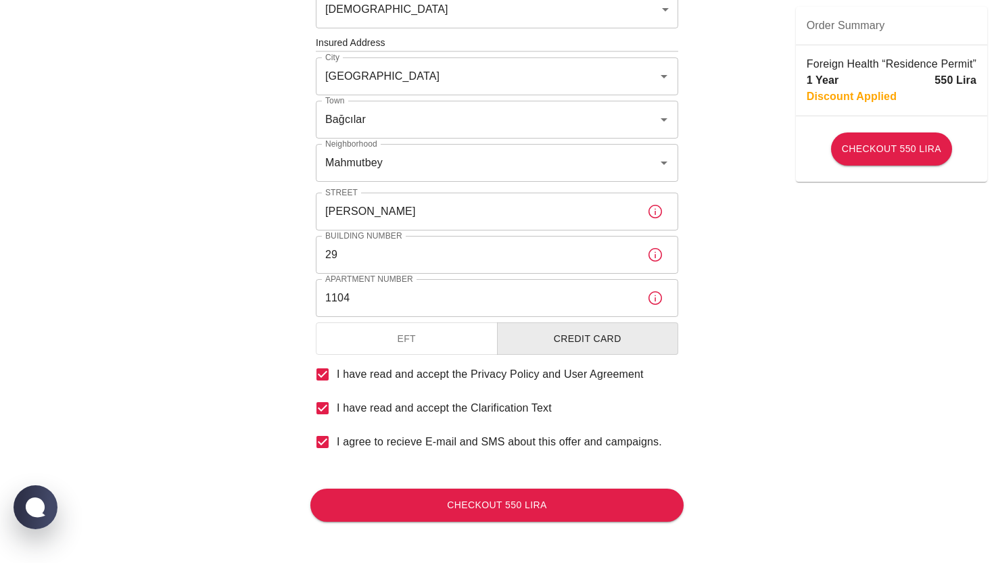
click at [484, 334] on button "EFT" at bounding box center [407, 339] width 182 height 33
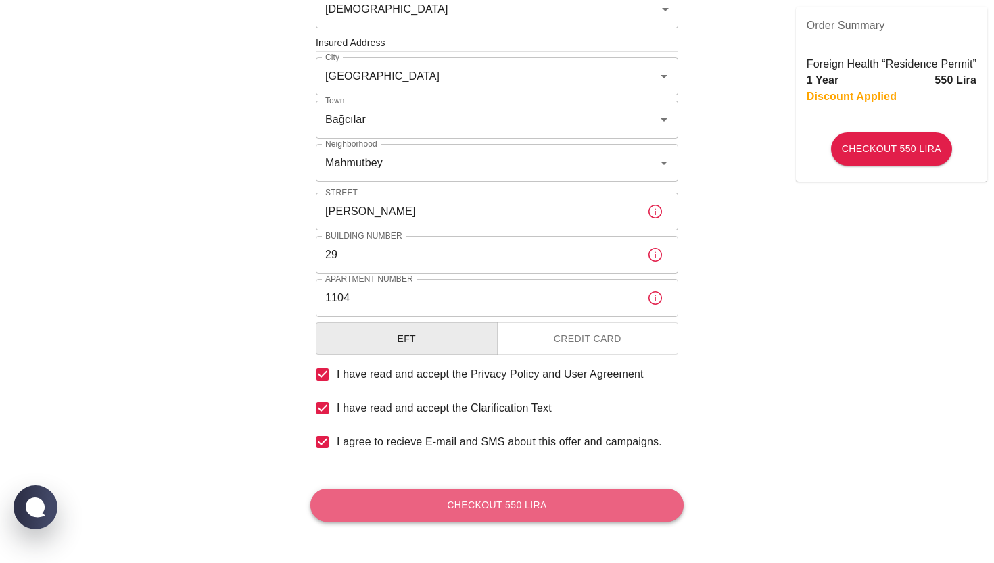
click at [513, 497] on button "Checkout 550 Lira" at bounding box center [496, 505] width 373 height 33
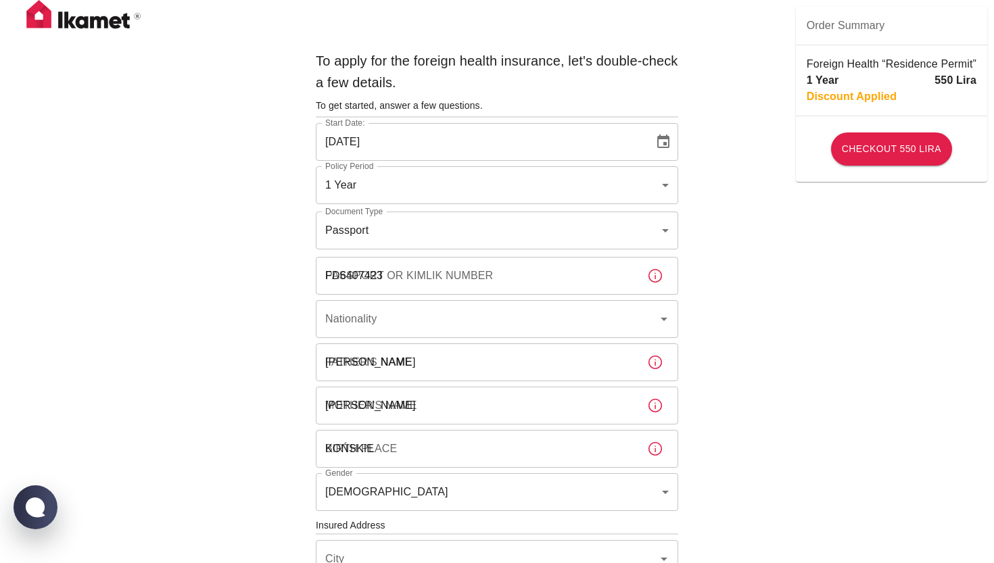
type input "[GEOGRAPHIC_DATA]"
type input "İstanbul"
type input "Bağcılar"
type input "Mahmutbey"
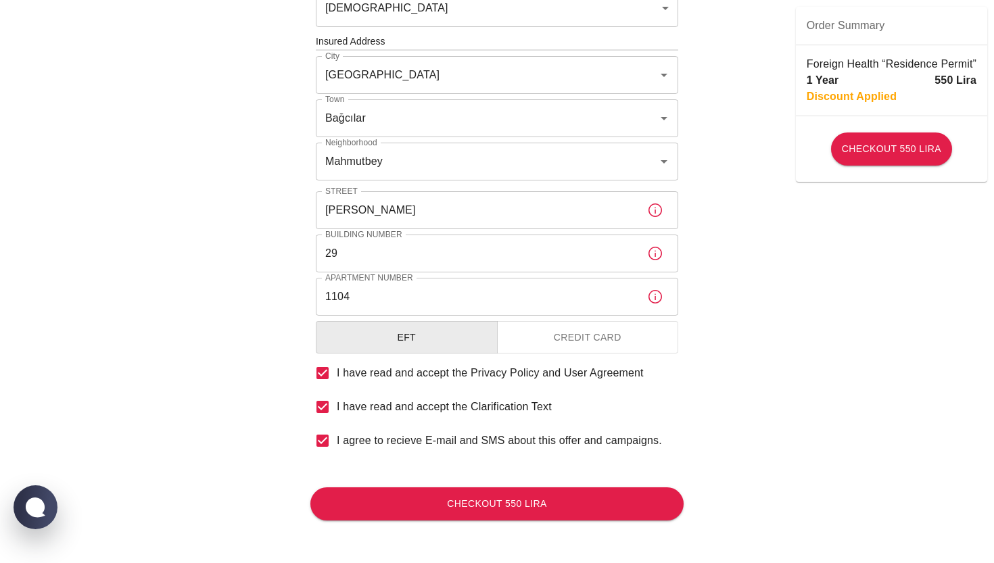
scroll to position [483, 0]
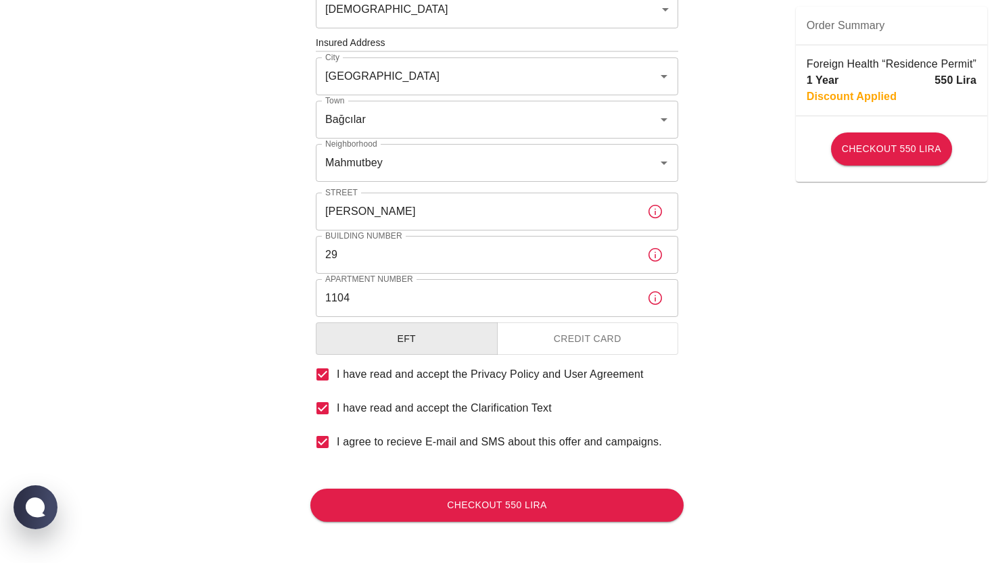
click at [573, 340] on button "Credit Card" at bounding box center [588, 339] width 182 height 33
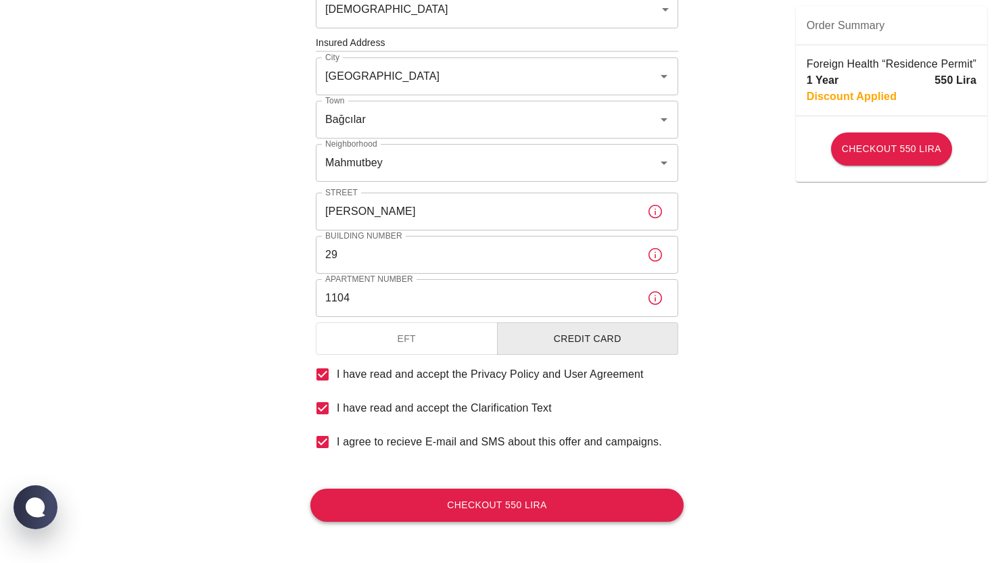
click at [574, 492] on button "Checkout 550 Lira" at bounding box center [496, 505] width 373 height 33
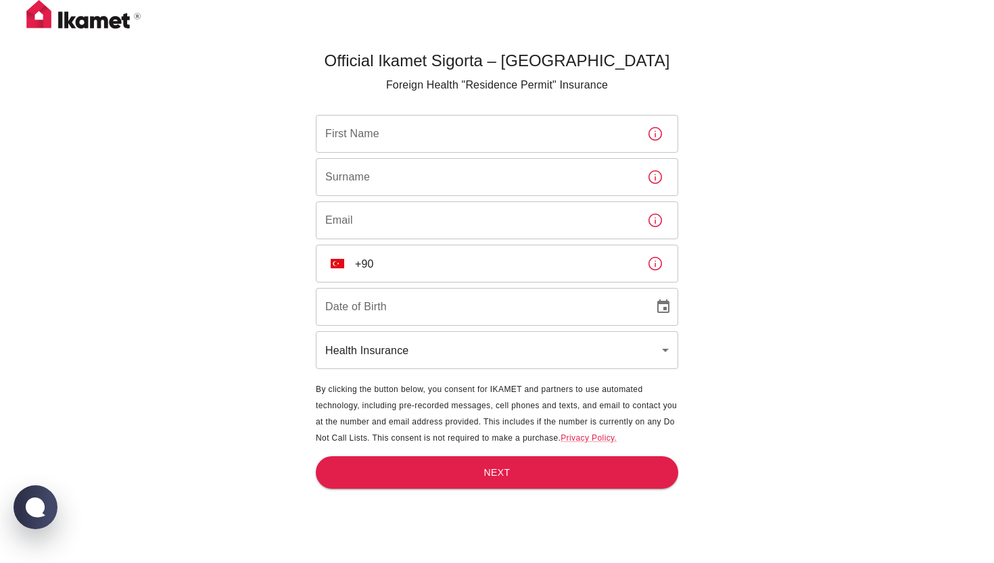
click at [383, 365] on body "Official Ikamet Sigorta – [DEMOGRAPHIC_DATA] Foreign Health "Residence Permit" …" at bounding box center [497, 304] width 994 height 608
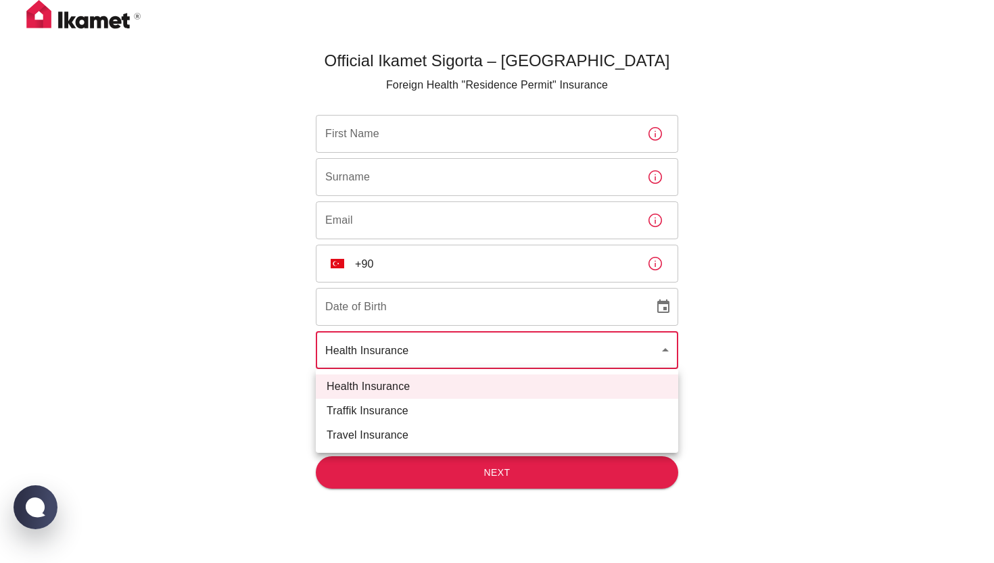
click at [169, 444] on div at bounding box center [497, 281] width 994 height 563
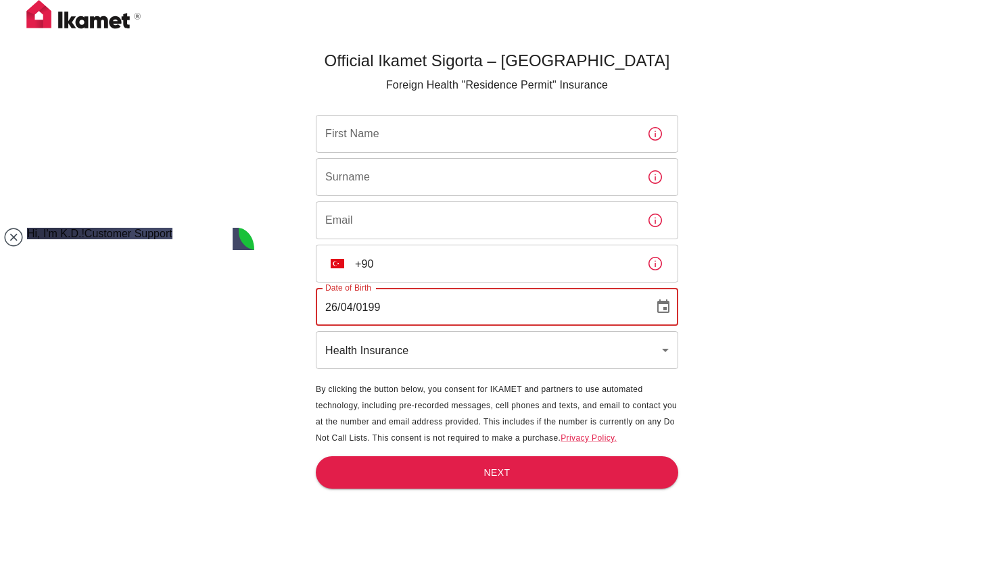
type input "26/04/1998"
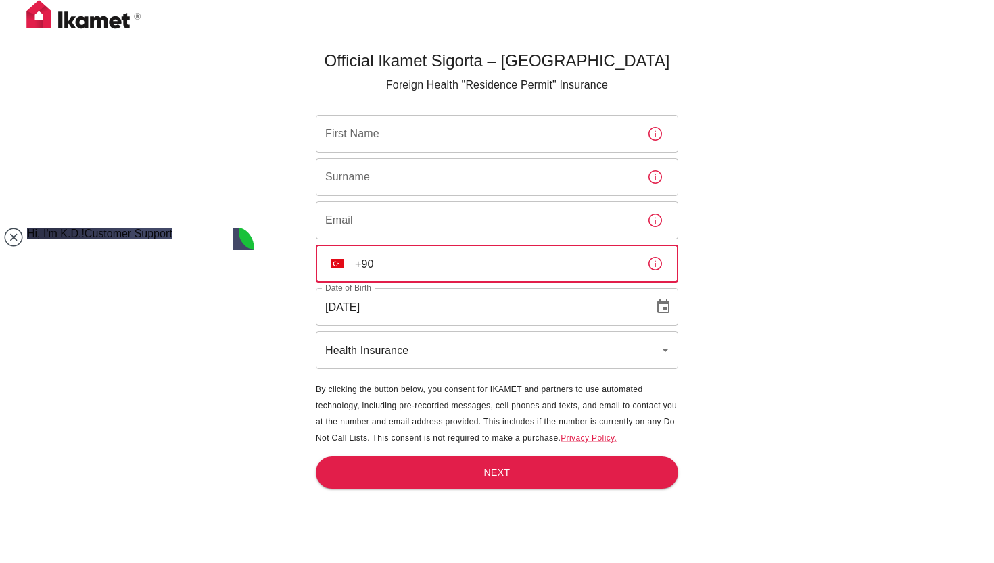
click at [403, 275] on input "+90" at bounding box center [495, 264] width 281 height 38
type input "+90"
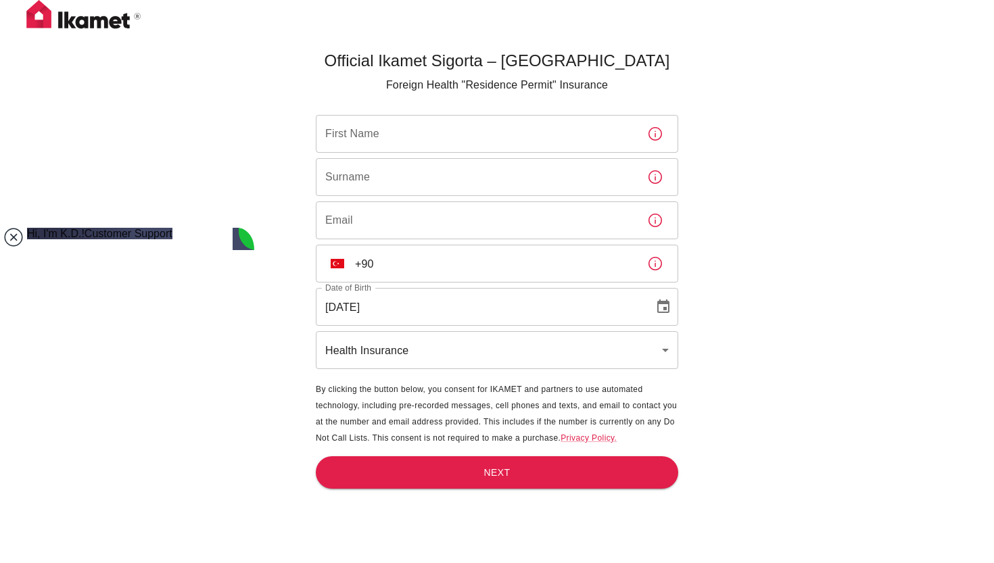
click at [9, 231] on jdiv at bounding box center [13, 237] width 19 height 19
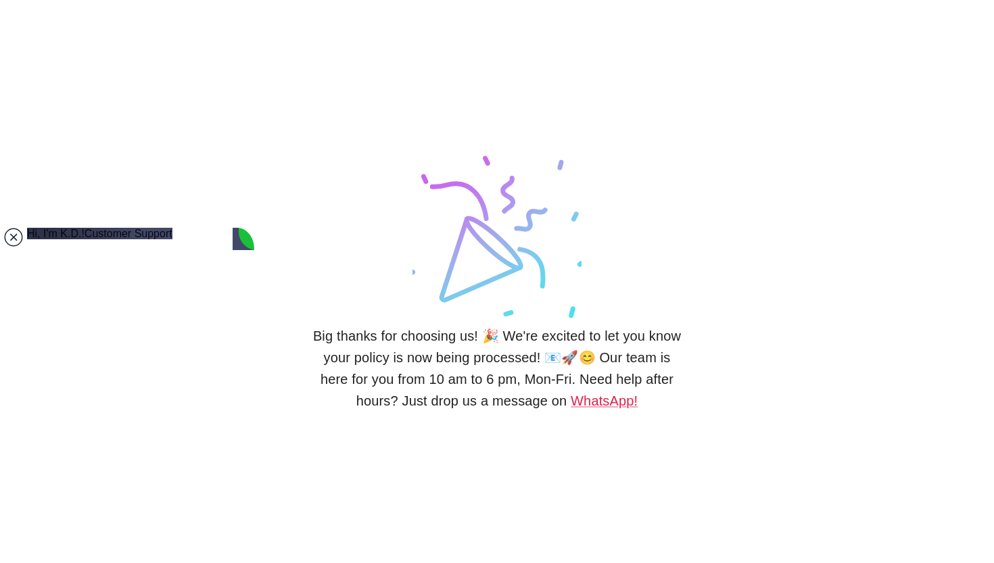
click at [13, 235] on jdiv at bounding box center [13, 237] width 19 height 19
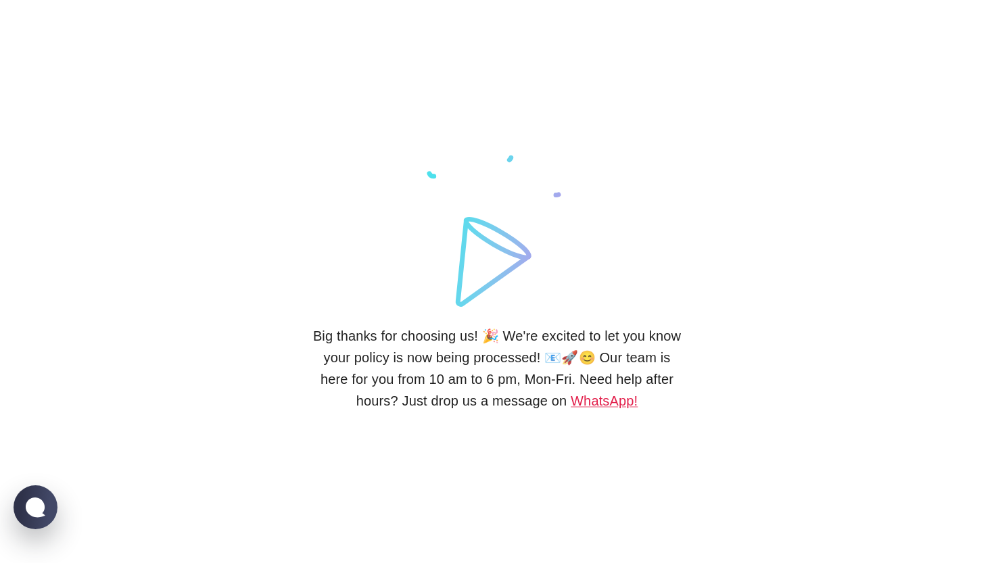
click at [148, 243] on div "Big thanks for choosing us! 🎉 We're excited to let you know your policy is now …" at bounding box center [497, 281] width 994 height 563
click at [31, 494] on jdiv at bounding box center [35, 508] width 49 height 49
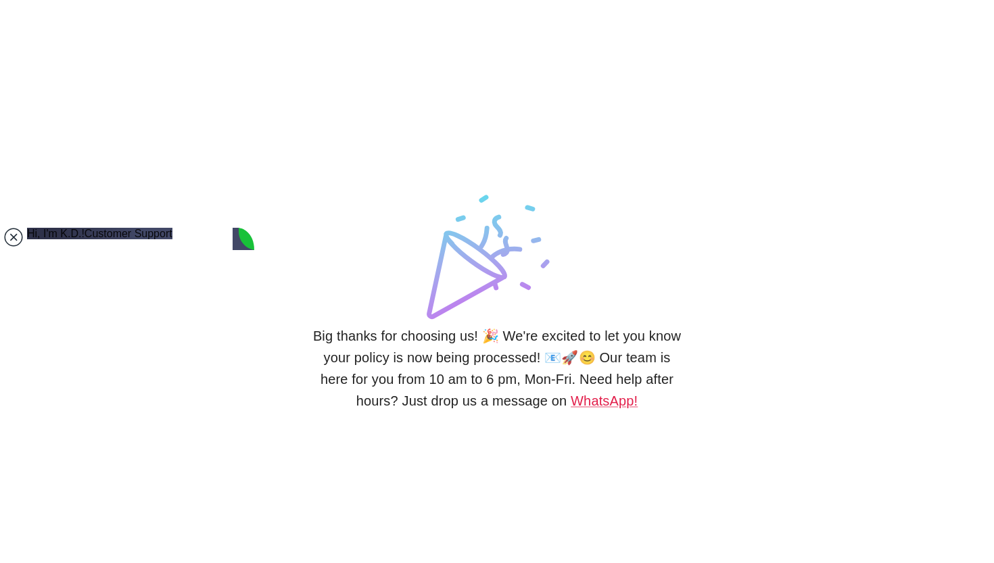
click at [17, 234] on jdiv at bounding box center [13, 237] width 19 height 19
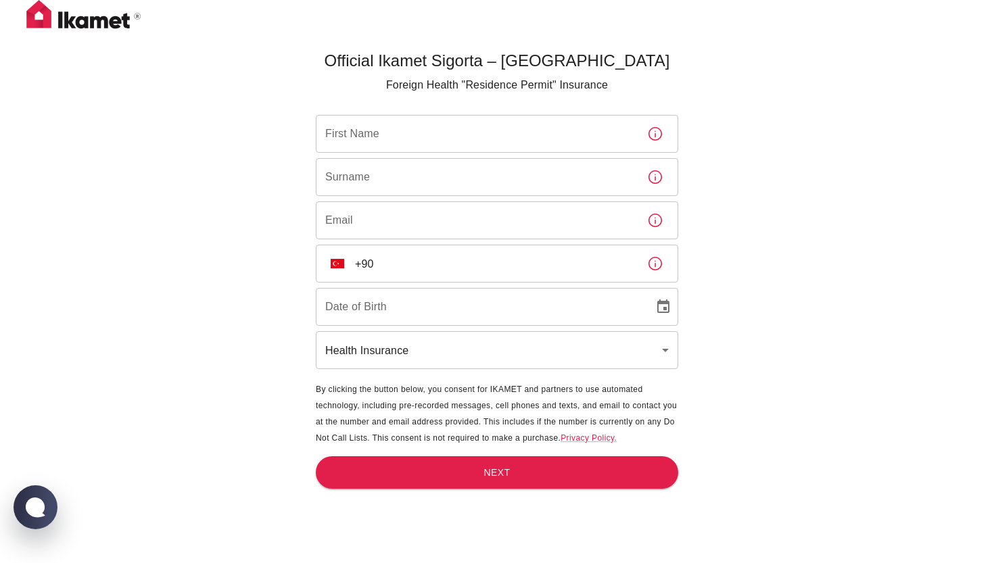
click at [113, 20] on img at bounding box center [83, 17] width 135 height 34
click at [388, 75] on main "Official Ikamet Sigorta – [DEMOGRAPHIC_DATA] Foreign Health "Residence Permit" …" at bounding box center [496, 326] width 373 height 563
drag, startPoint x: 388, startPoint y: 83, endPoint x: 531, endPoint y: 86, distance: 143.4
click at [532, 86] on p "Foreign Health "Residence Permit" Insurance" at bounding box center [497, 85] width 363 height 16
click at [156, 165] on div "Official Ikamet Sigorta – Turkey Foreign Health "Residence Permit" Insurance Fi…" at bounding box center [497, 304] width 994 height 608
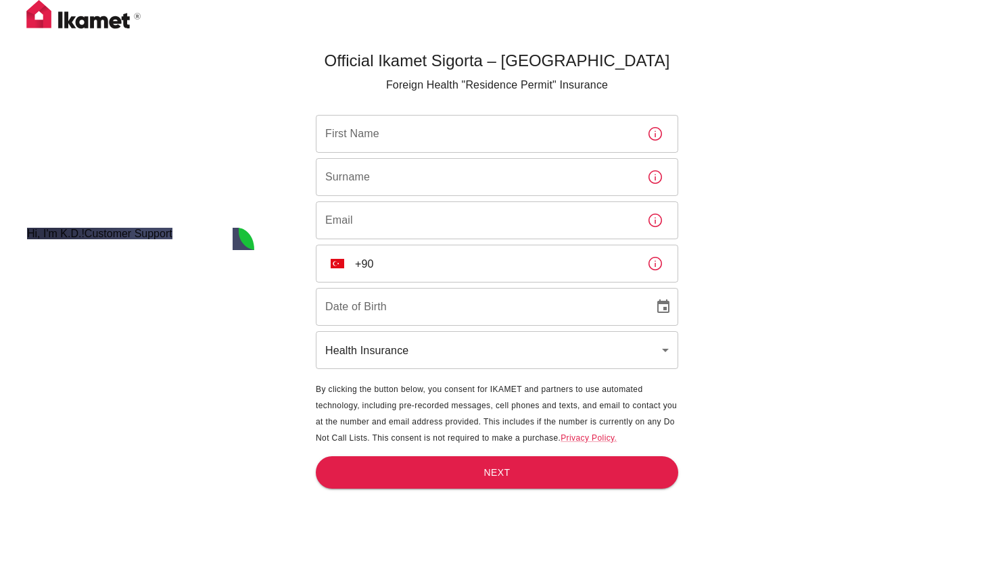
type textarea "ok thank you for your answer"
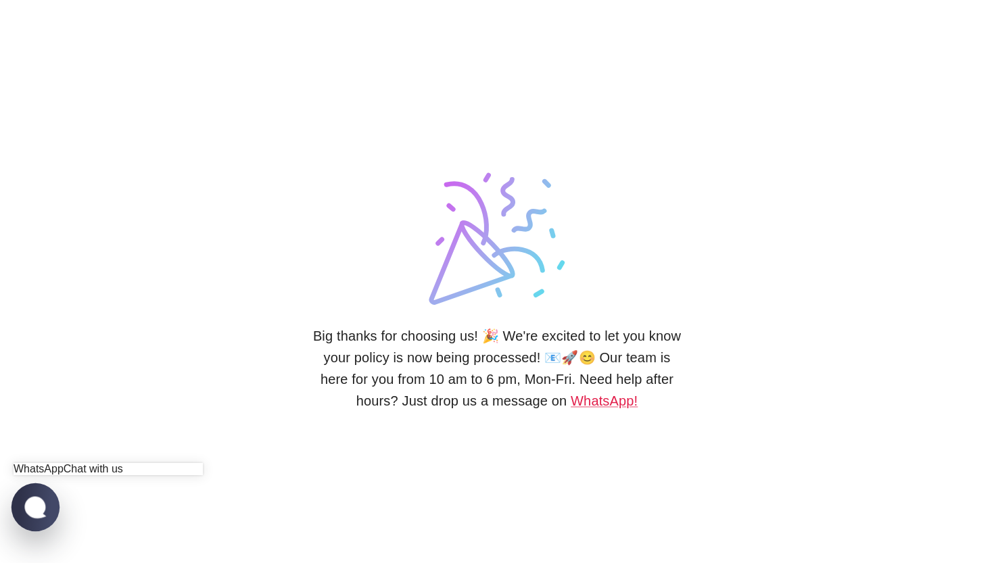
click at [25, 516] on jdiv at bounding box center [35, 507] width 26 height 23
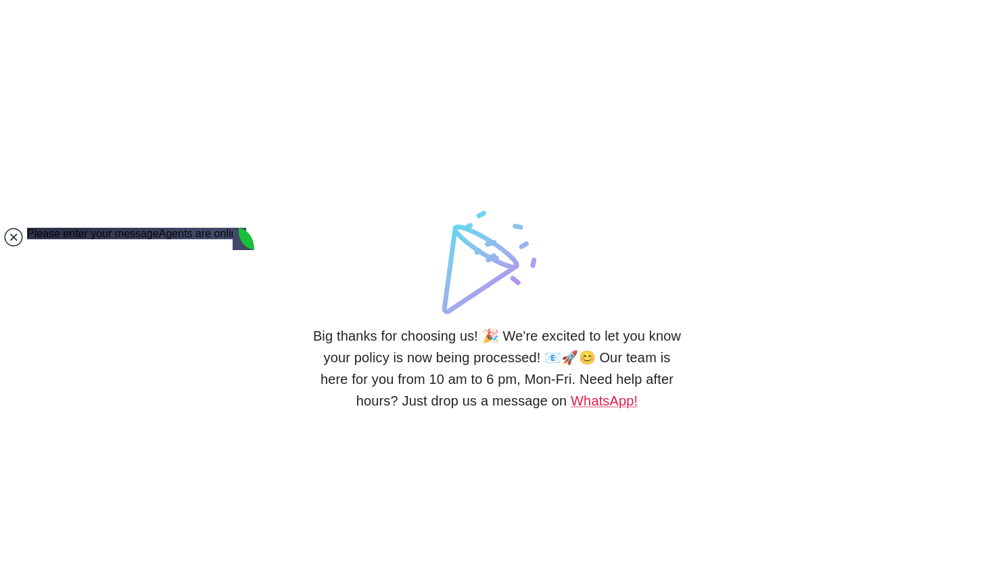
click at [16, 239] on jdiv at bounding box center [13, 237] width 19 height 19
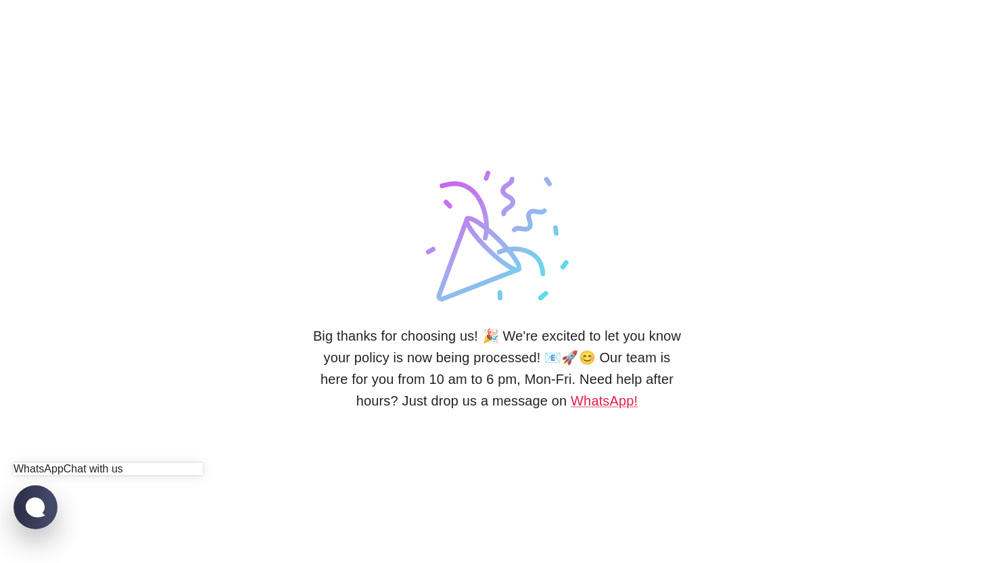
click at [64, 463] on jdiv "Chat with us" at bounding box center [94, 468] width 60 height 11
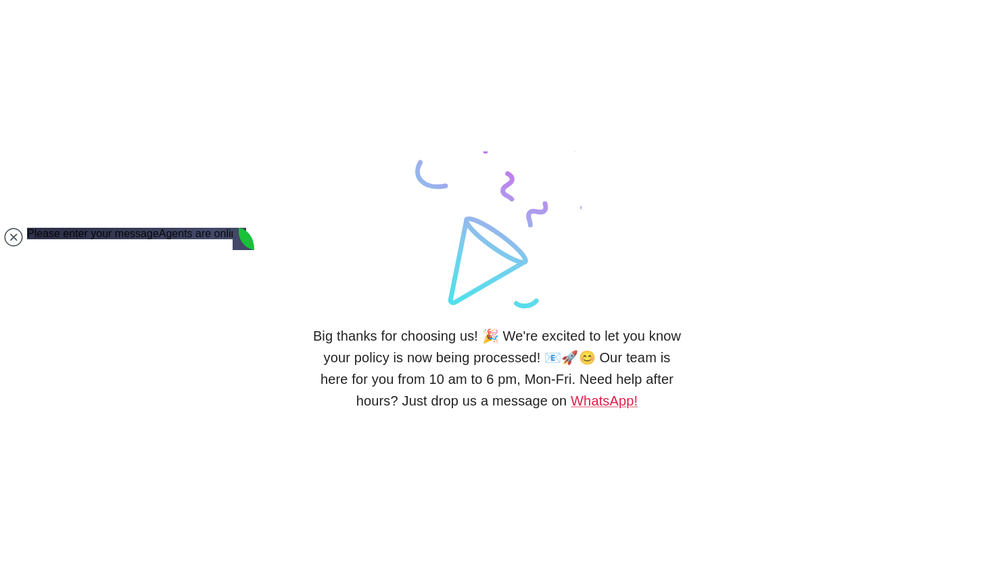
type textarea "H"
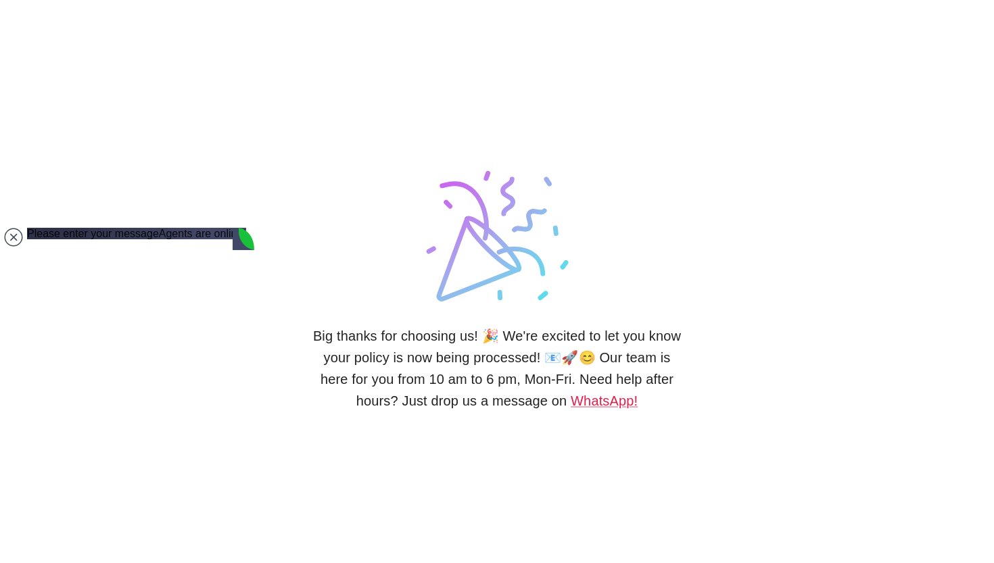
type textarea "W"
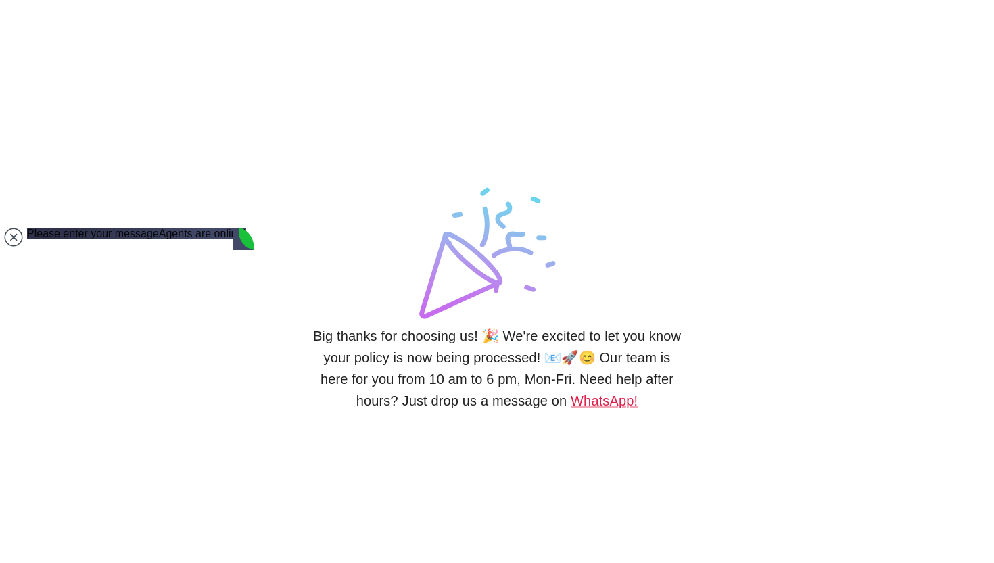
drag, startPoint x: 146, startPoint y: 517, endPoint x: 0, endPoint y: 524, distance: 146.2
click at [0, 524] on body "Big thanks for choosing us! 🎉 We're excited to let you know your policy is now …" at bounding box center [497, 281] width 994 height 563
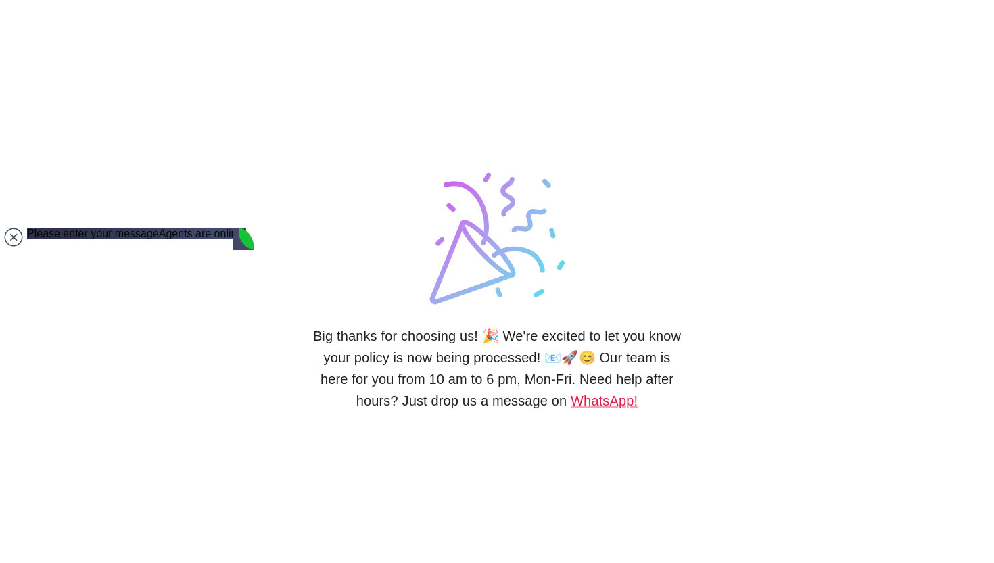
type textarea "Hi when I will receive the confirmation of my insurance on my email?"
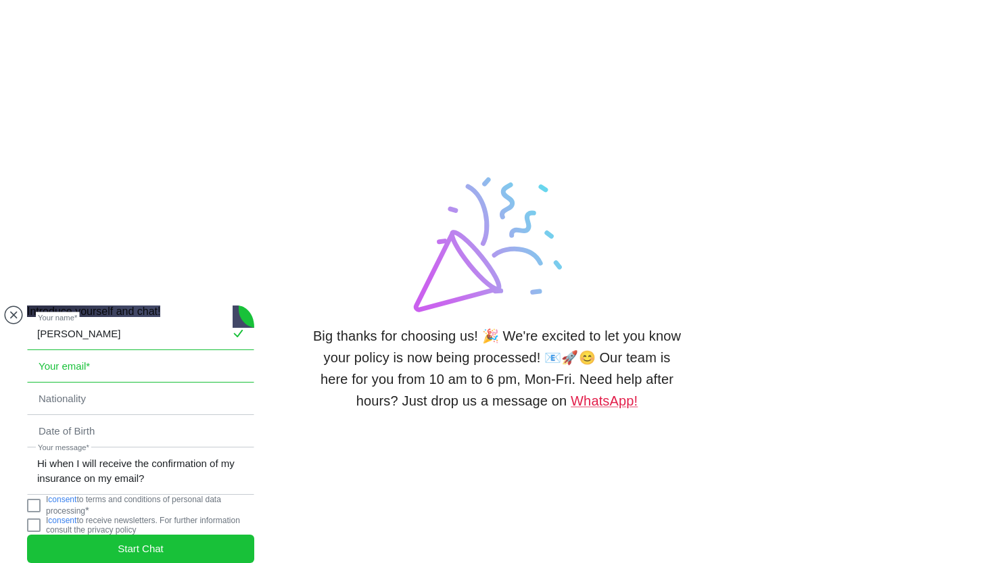
type input "[PERSON_NAME]"
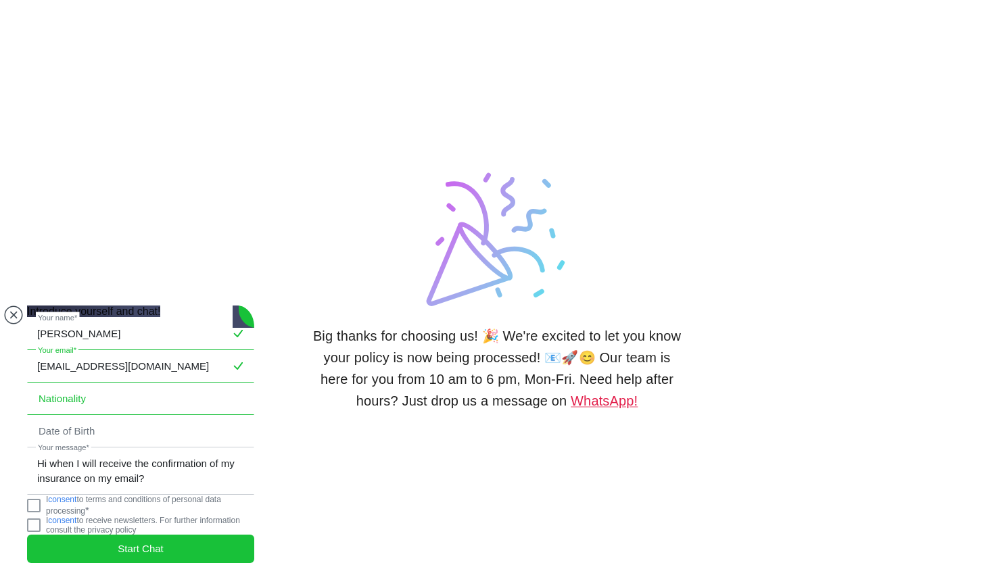
type input "[EMAIL_ADDRESS][DOMAIN_NAME]"
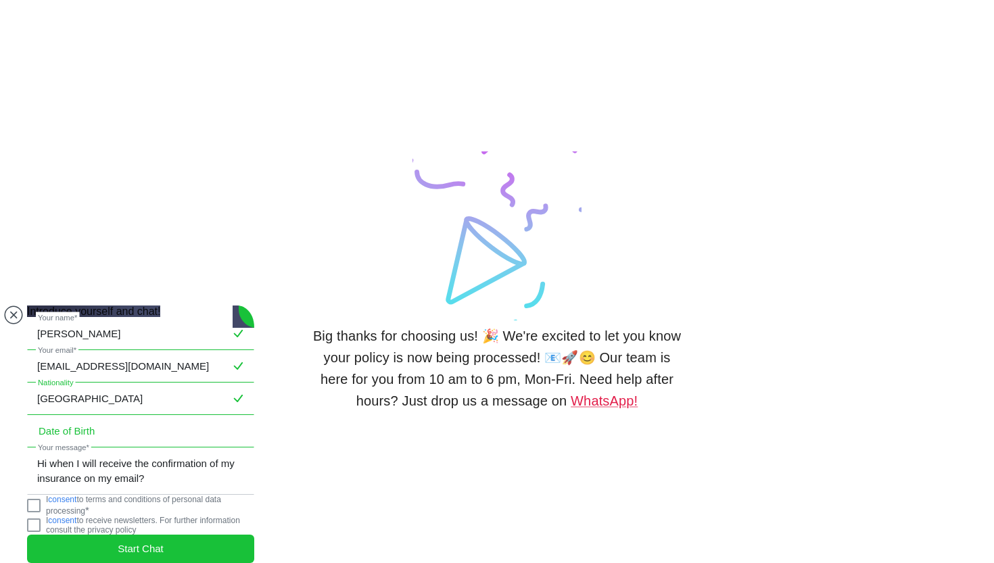
type input "[GEOGRAPHIC_DATA]"
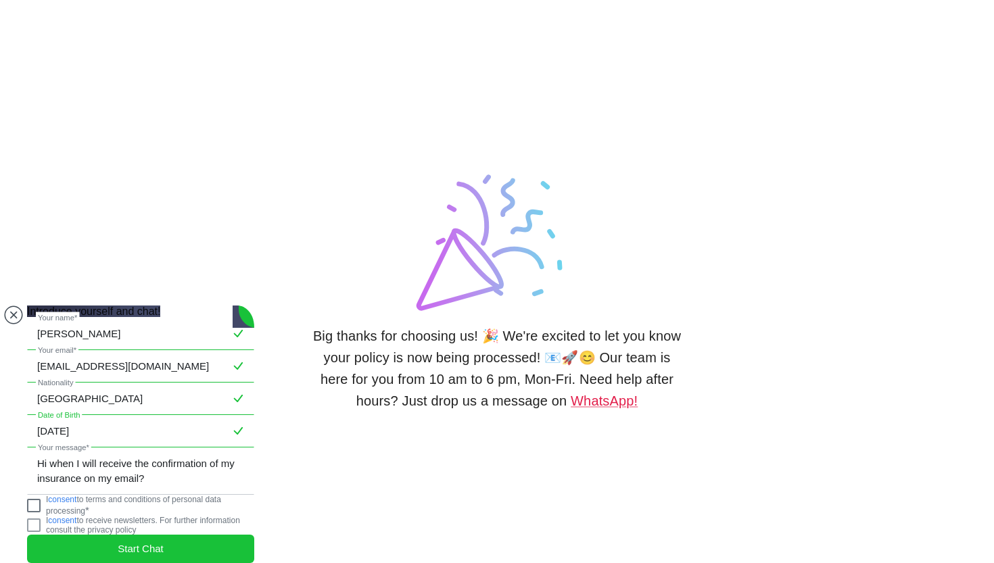
type input "[DATE]"
click at [41, 500] on jdiv at bounding box center [34, 506] width 14 height 14
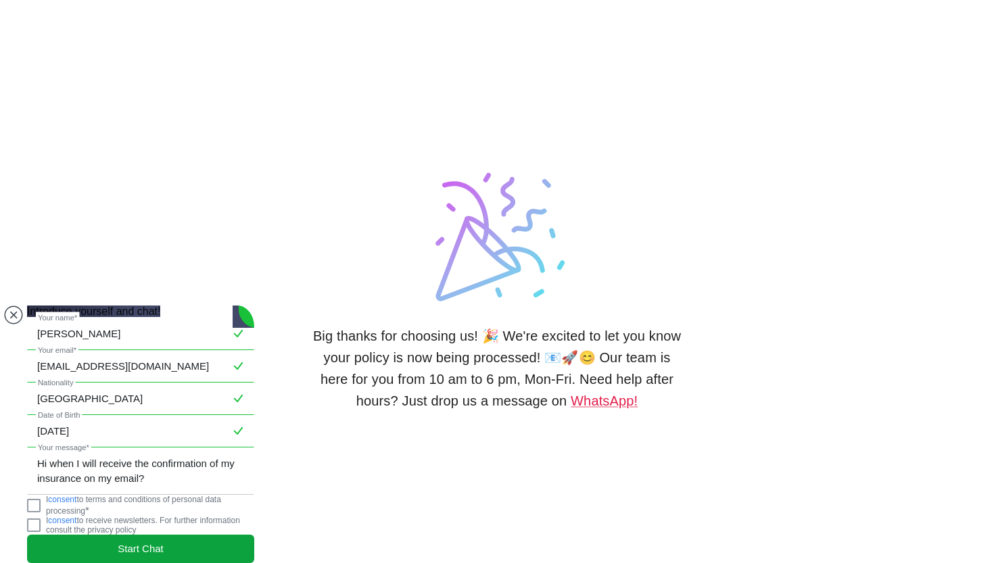
click at [81, 535] on jdiv "Start Chat" at bounding box center [140, 549] width 227 height 28
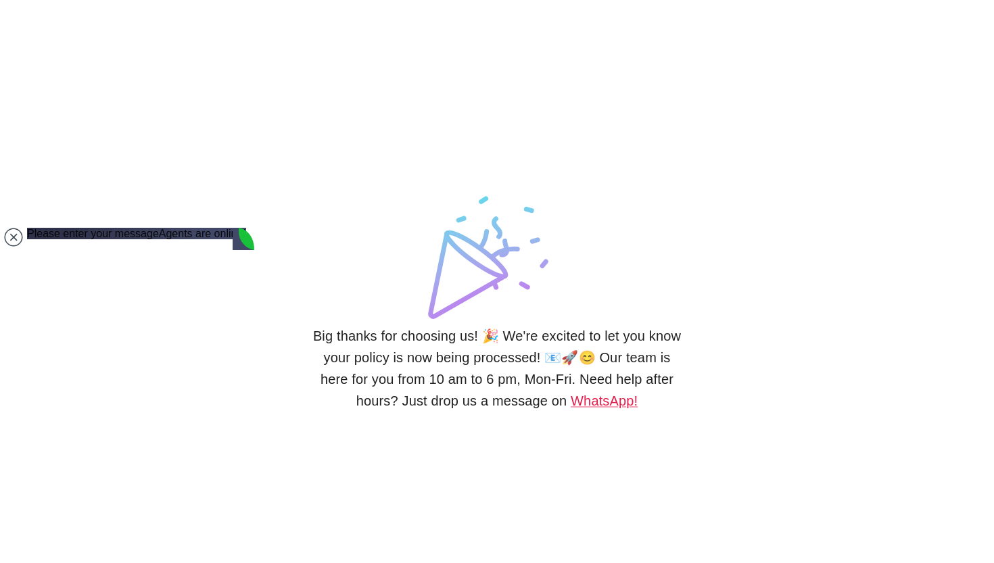
click at [0, 563] on nordpass-portal at bounding box center [0, 563] width 0 height 0
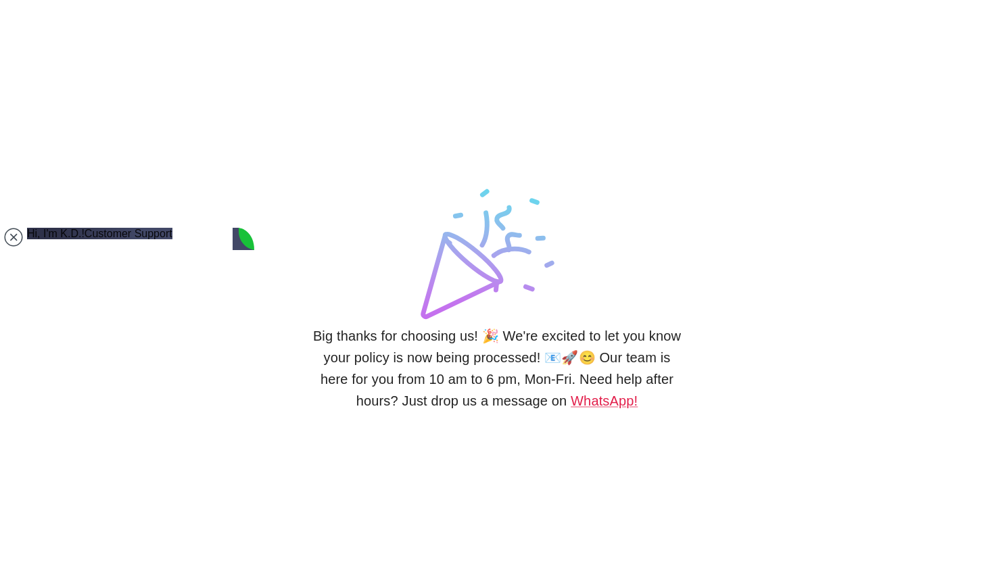
type textarea "ok thank you for your answer"
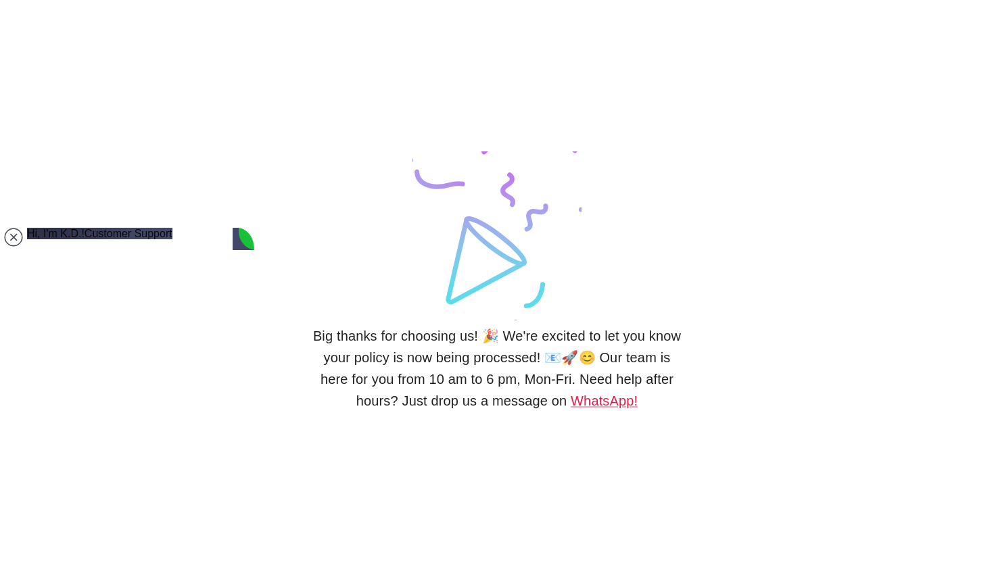
scroll to position [88, 0]
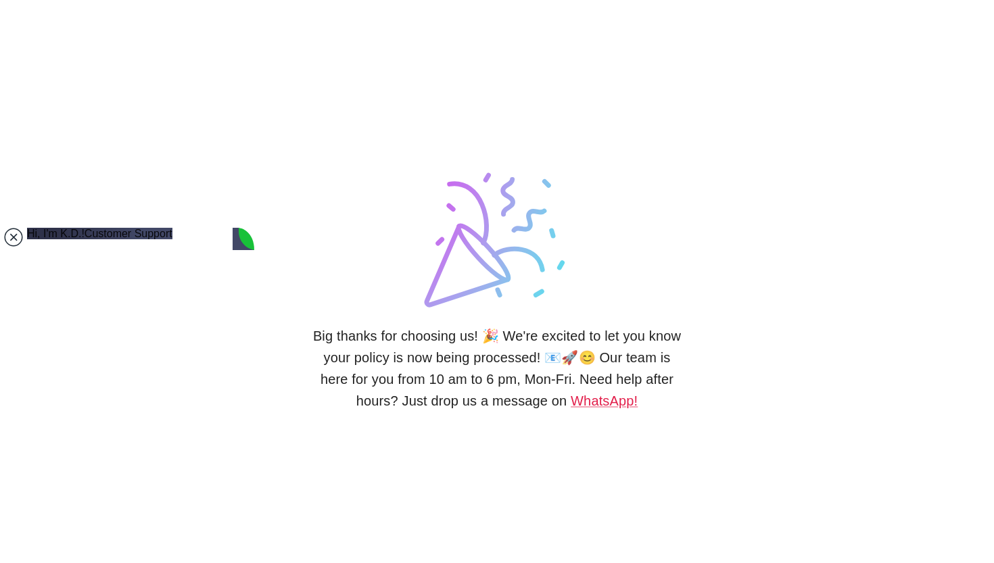
click at [13, 241] on jdiv at bounding box center [13, 237] width 19 height 19
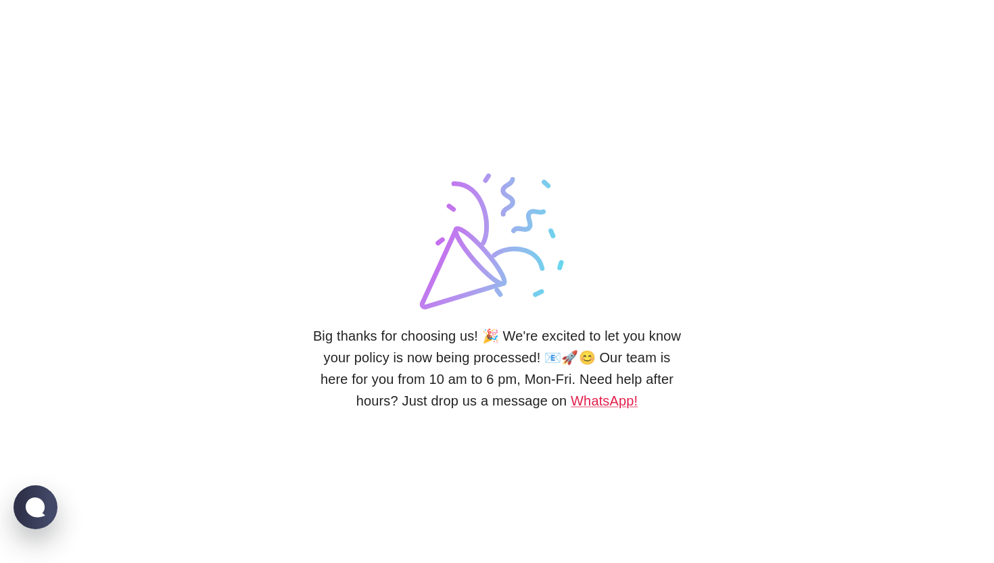
drag, startPoint x: 472, startPoint y: 176, endPoint x: 231, endPoint y: 168, distance: 240.9
